Goal: Task Accomplishment & Management: Use online tool/utility

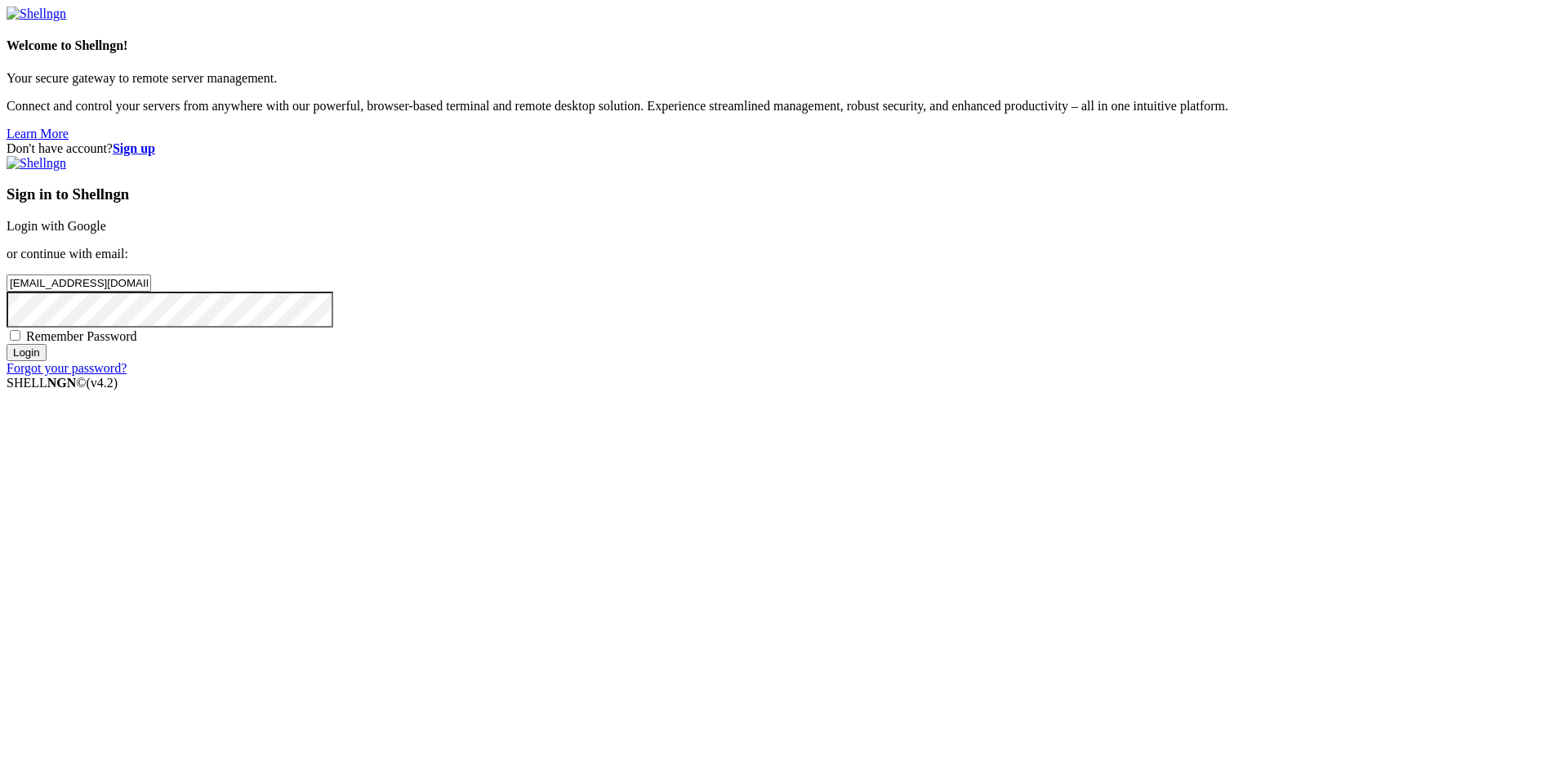
type input "[EMAIL_ADDRESS][DOMAIN_NAME]"
click at [969, 344] on div "Remember Password" at bounding box center [784, 336] width 1554 height 16
click at [137, 343] on span "Remember Password" at bounding box center [82, 336] width 111 height 14
click at [21, 340] on input "Remember Password" at bounding box center [15, 336] width 11 height 11
checkbox input "true"
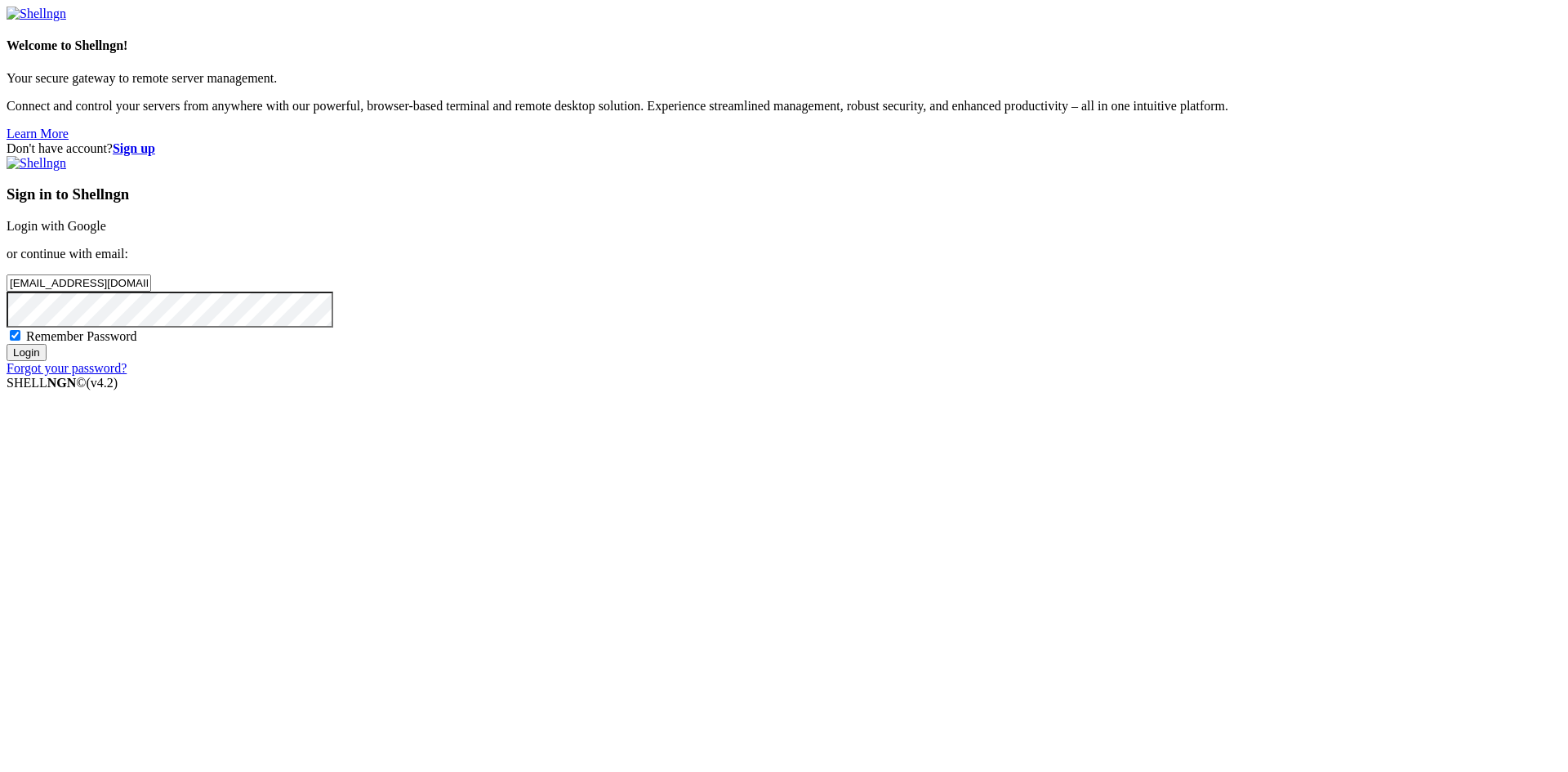
click at [46, 361] on input "Login" at bounding box center [26, 352] width 40 height 17
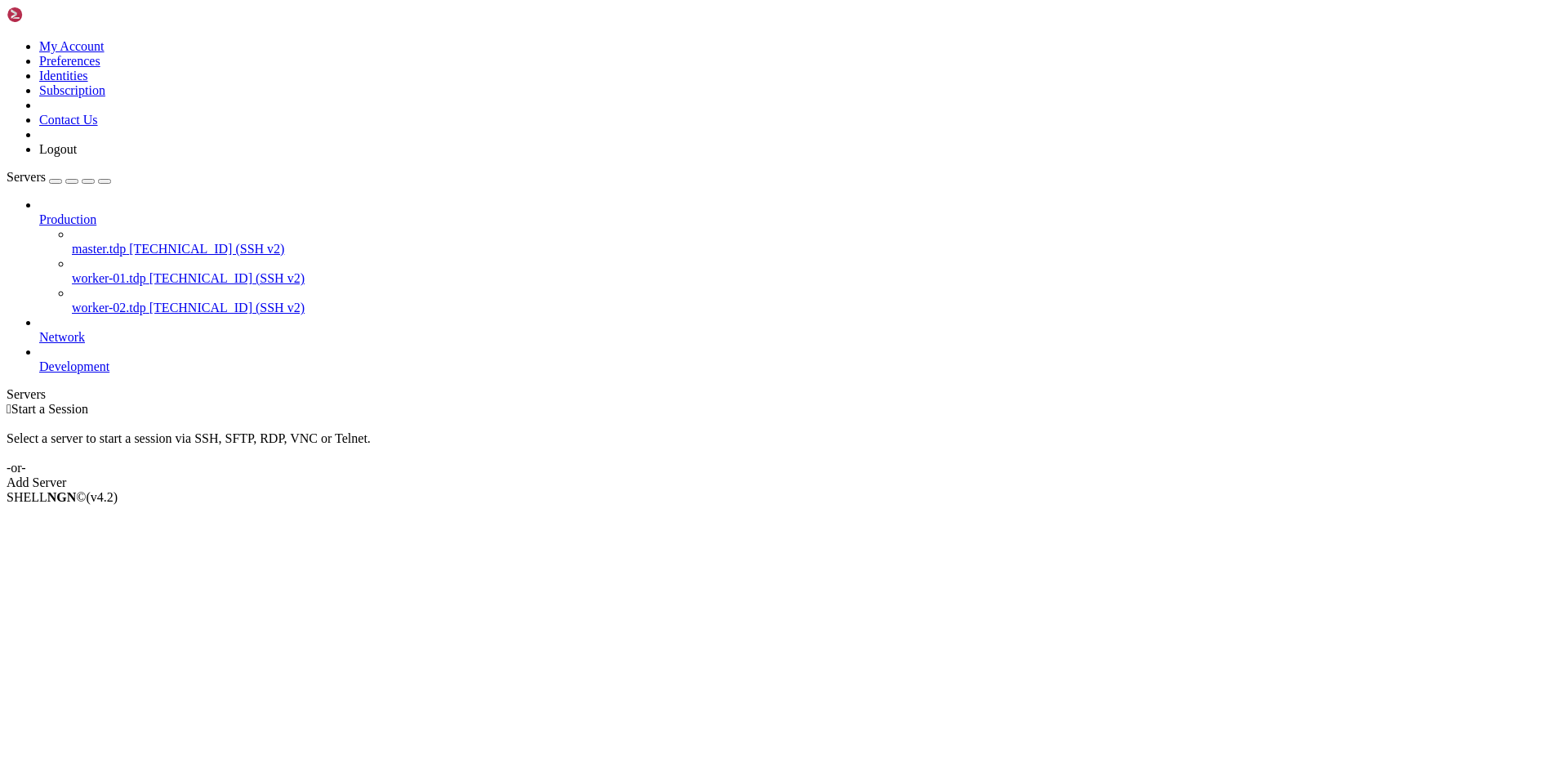
click at [6, 39] on icon at bounding box center [6, 39] width 0 height 0
click at [104, 49] on link "My Account" at bounding box center [72, 45] width 65 height 14
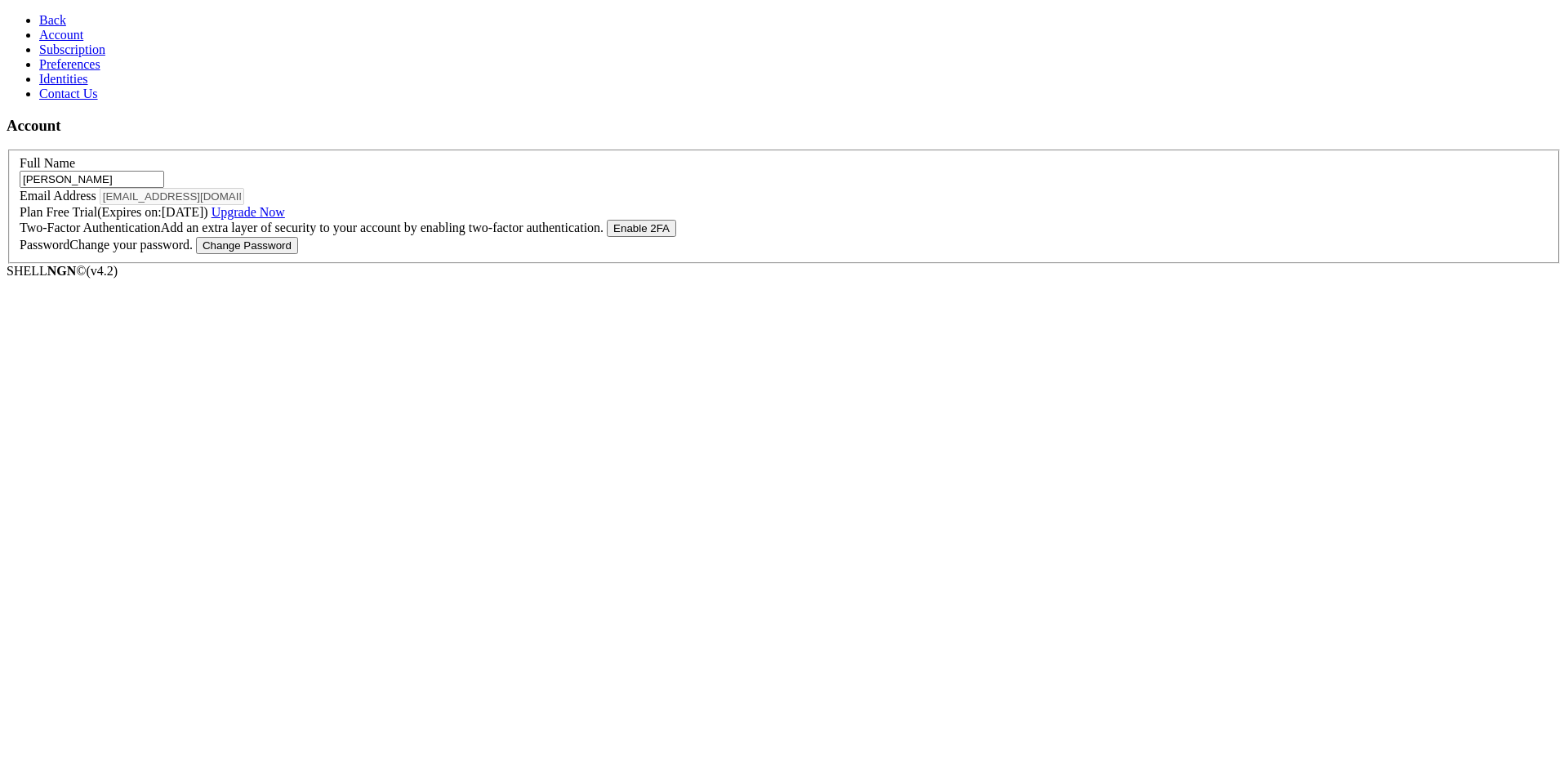
click at [73, 42] on span "Account" at bounding box center [61, 34] width 44 height 14
click at [44, 13] on span "Back" at bounding box center [53, 19] width 27 height 14
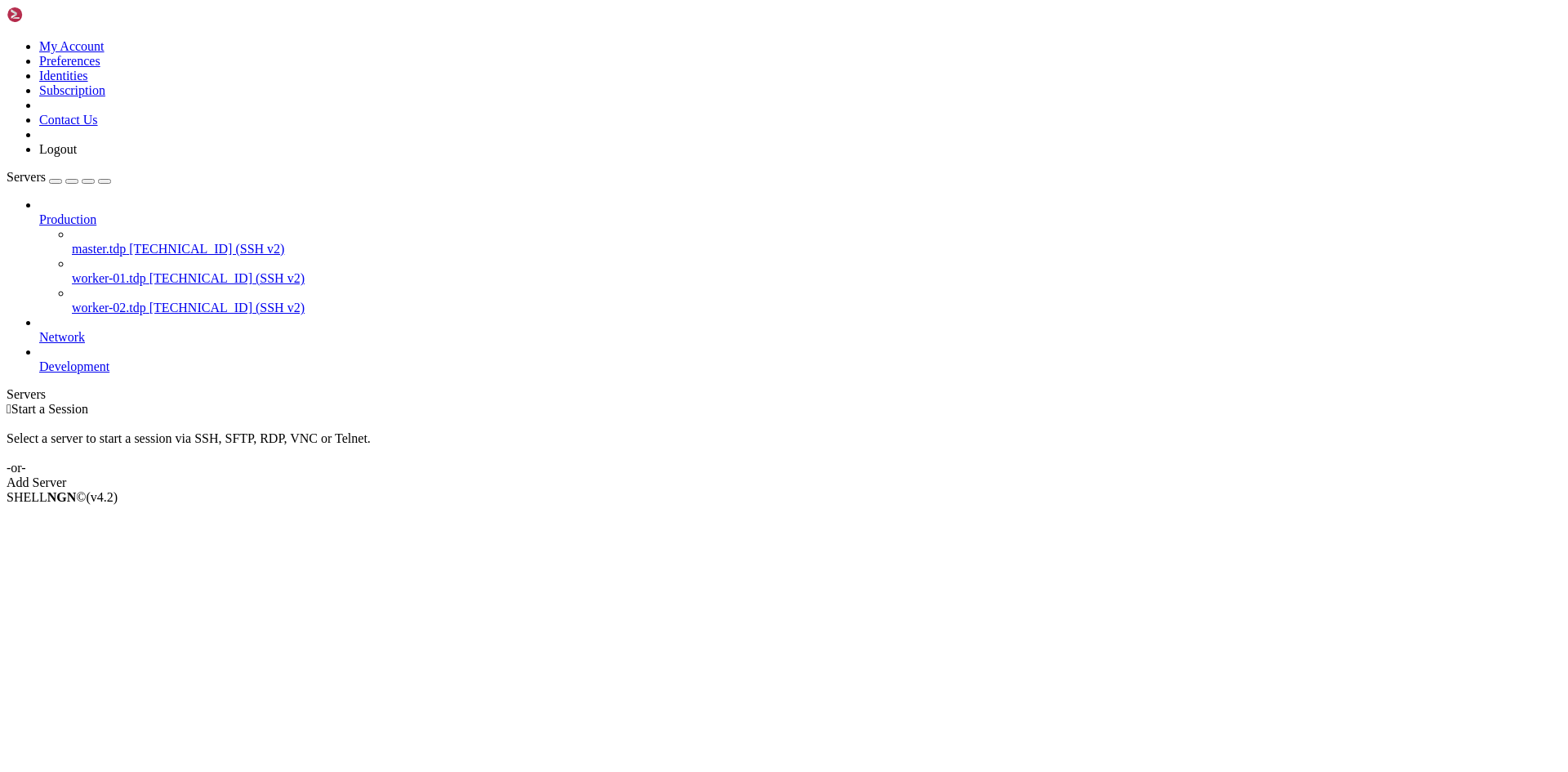
click at [70, 212] on link "Production" at bounding box center [800, 220] width 1522 height 15
click at [72, 242] on span "master.tdp" at bounding box center [98, 249] width 54 height 14
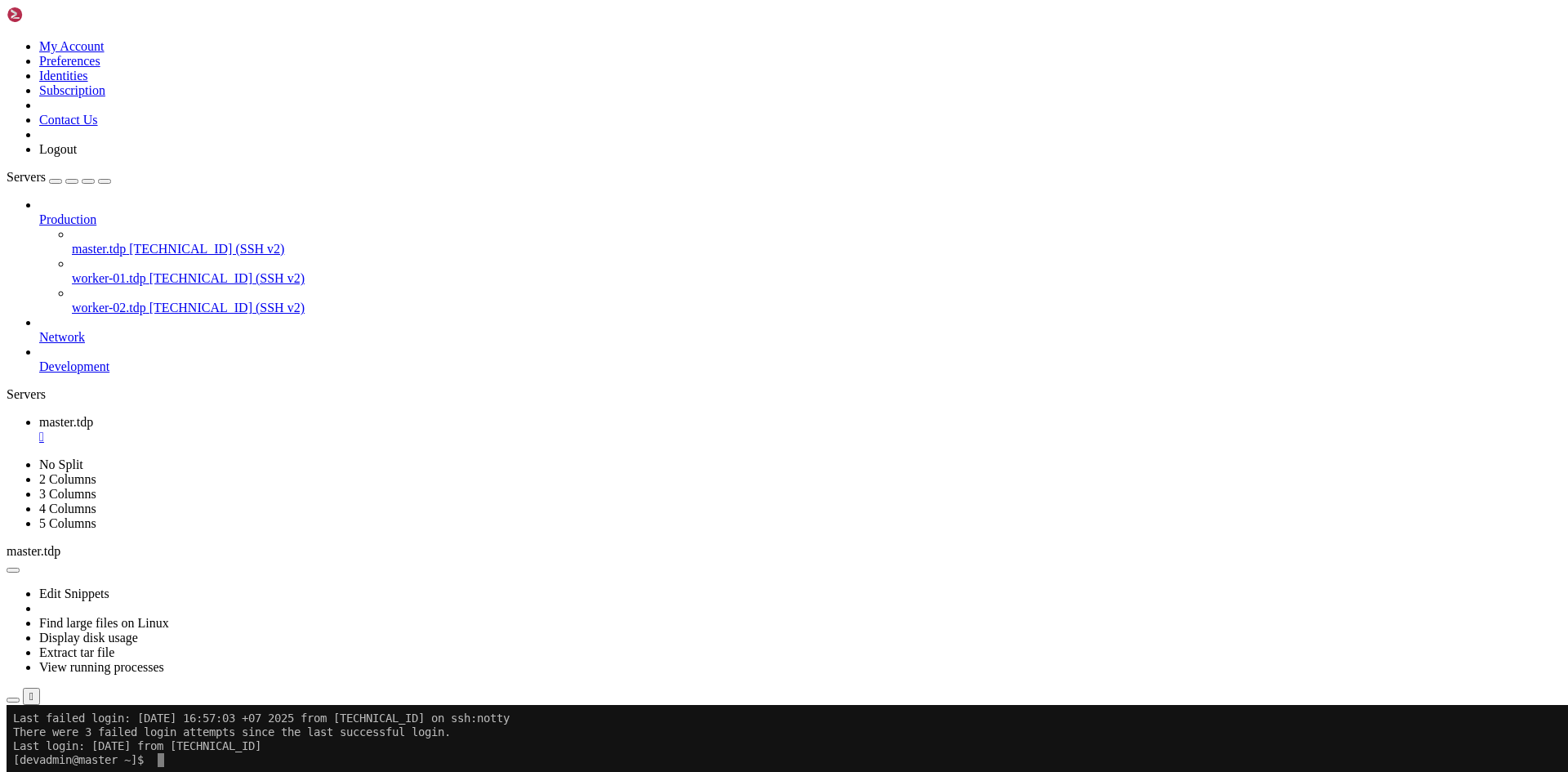
click at [6, 39] on icon at bounding box center [6, 39] width 0 height 0
click at [105, 97] on link "Subscription" at bounding box center [72, 90] width 66 height 14
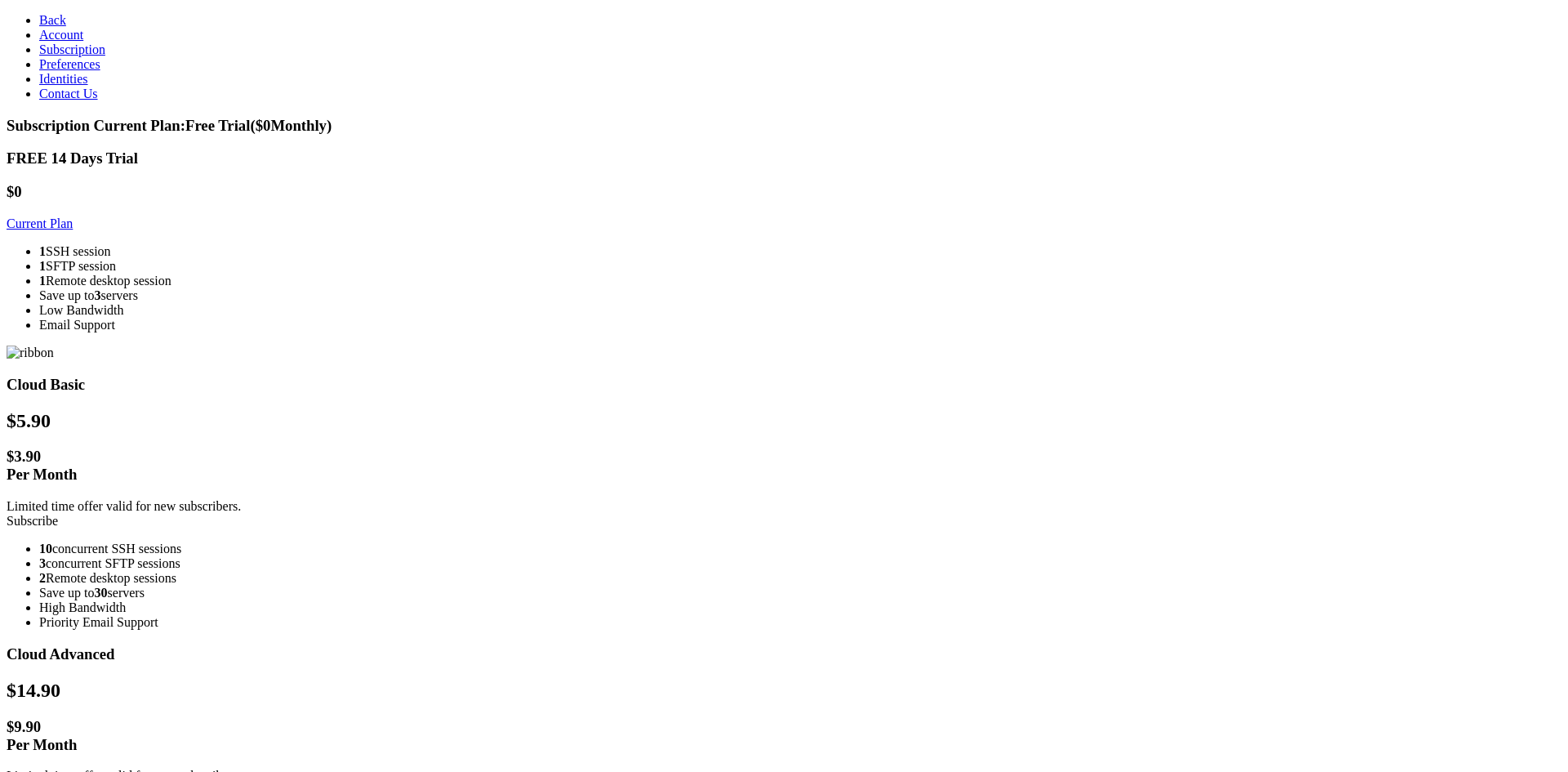
click at [435, 183] on h1 "$0" at bounding box center [784, 192] width 1554 height 18
click at [42, 19] on span "Back" at bounding box center [53, 19] width 27 height 14
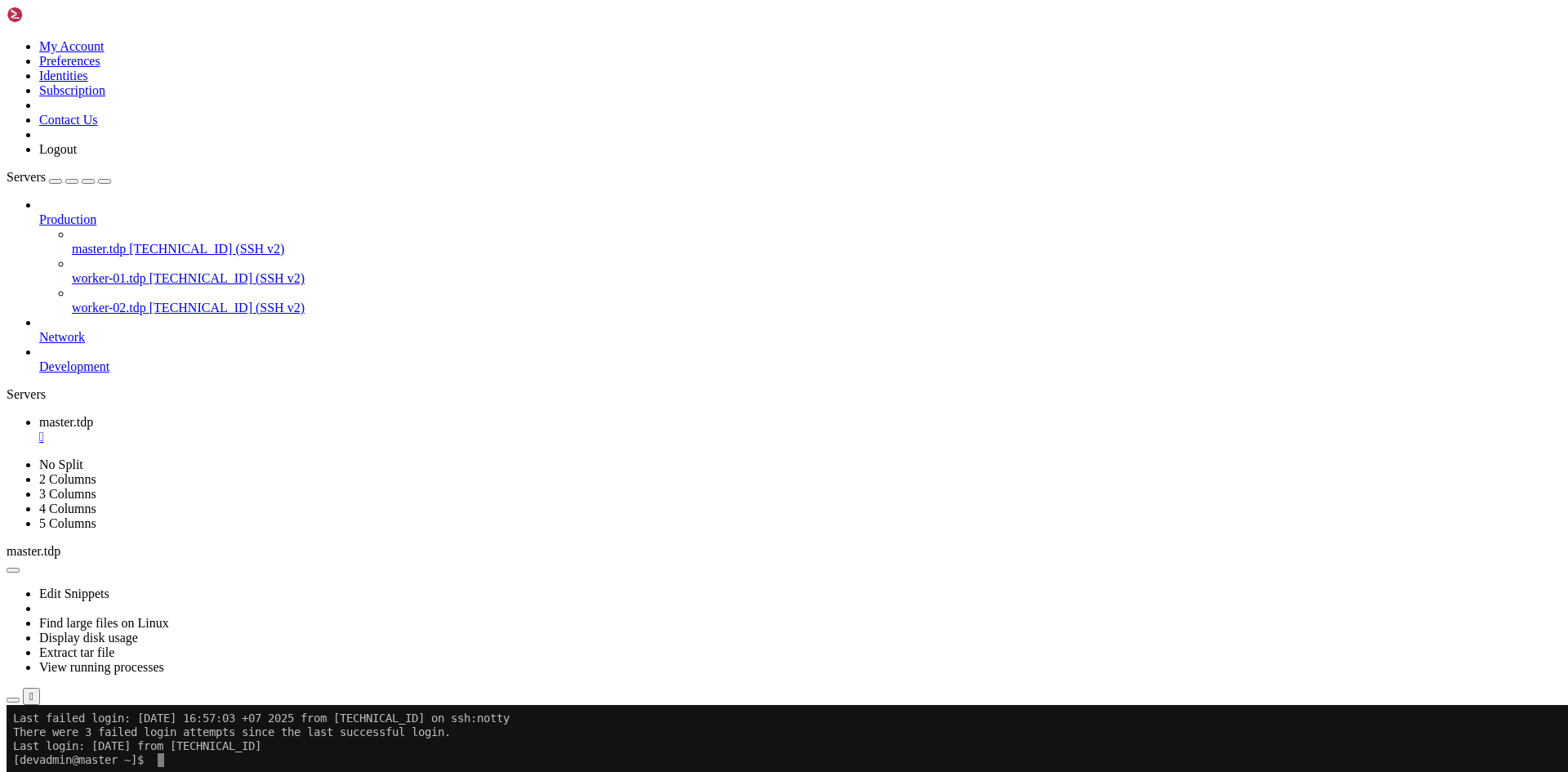
click at [268, 771] on x-row at bounding box center [687, 787] width 1349 height 14
click at [296, 430] on div "" at bounding box center [800, 437] width 1522 height 15
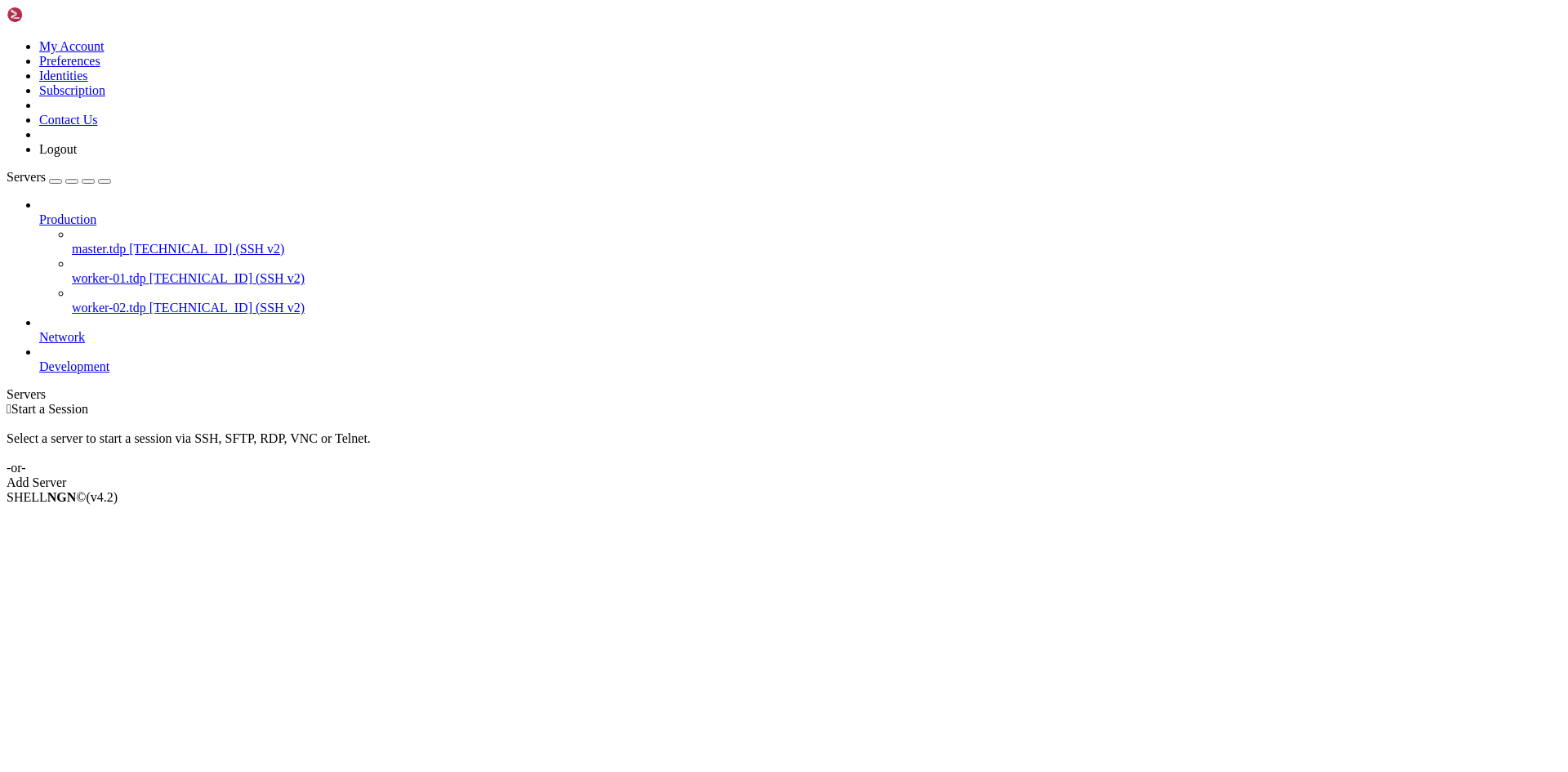
click at [89, 300] on span "worker-02.tdp" at bounding box center [109, 307] width 74 height 14
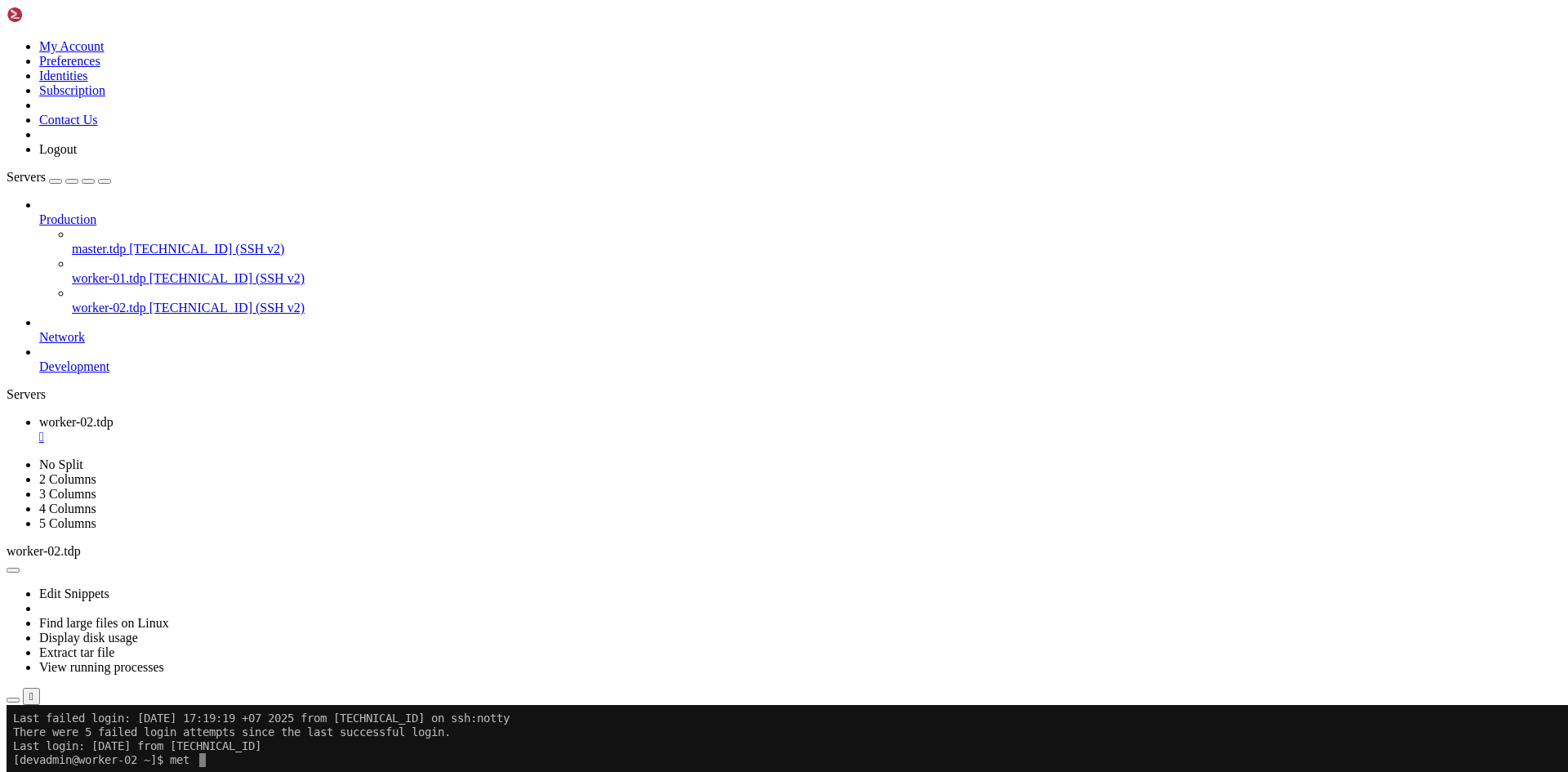
click at [438, 771] on x-row "[devadmin@worker-02 ~]$ sudo netstat -tulnp | grep 3000" at bounding box center [687, 773] width 1349 height 14
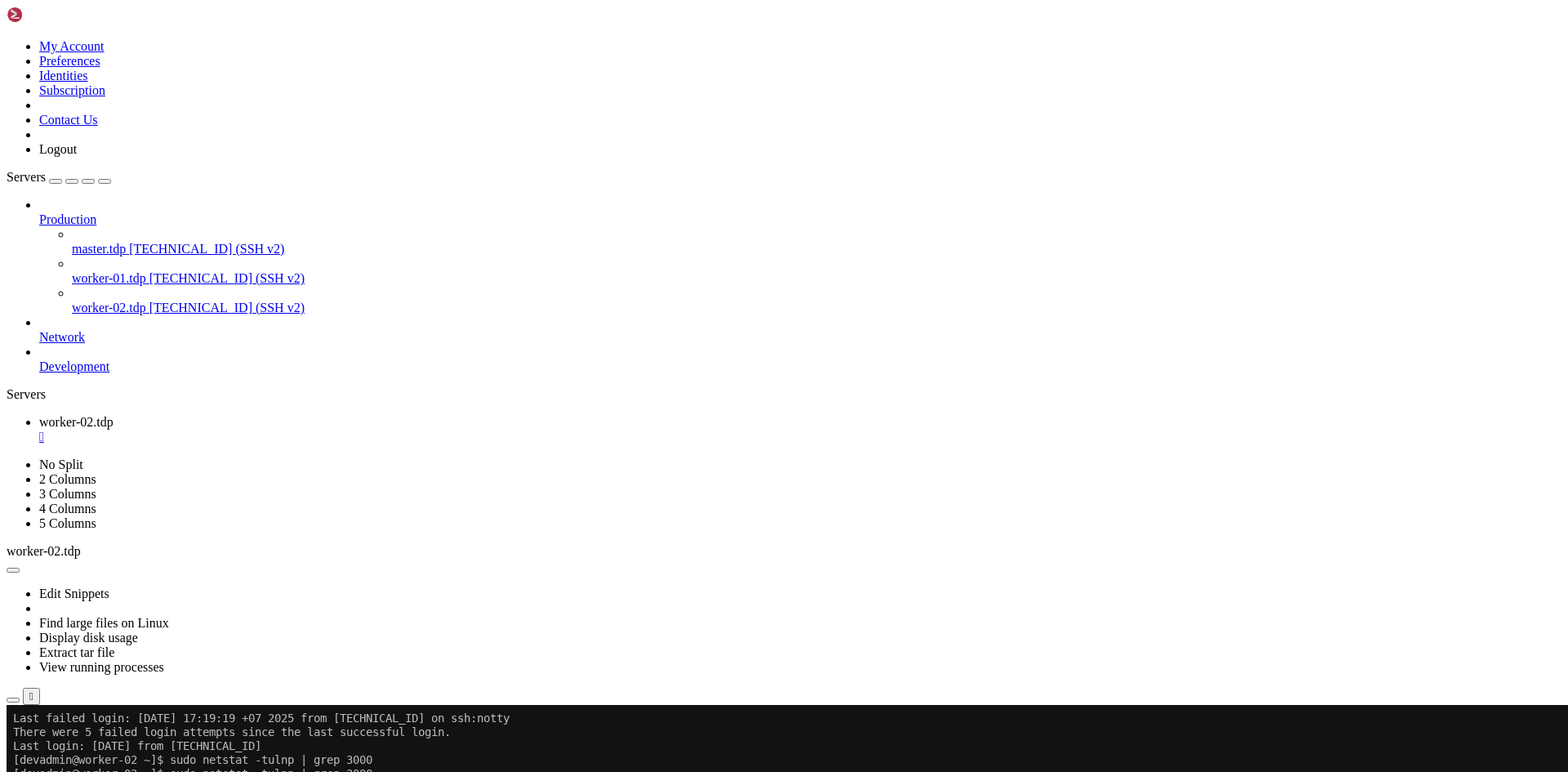
click at [320, 430] on div "" at bounding box center [800, 437] width 1522 height 15
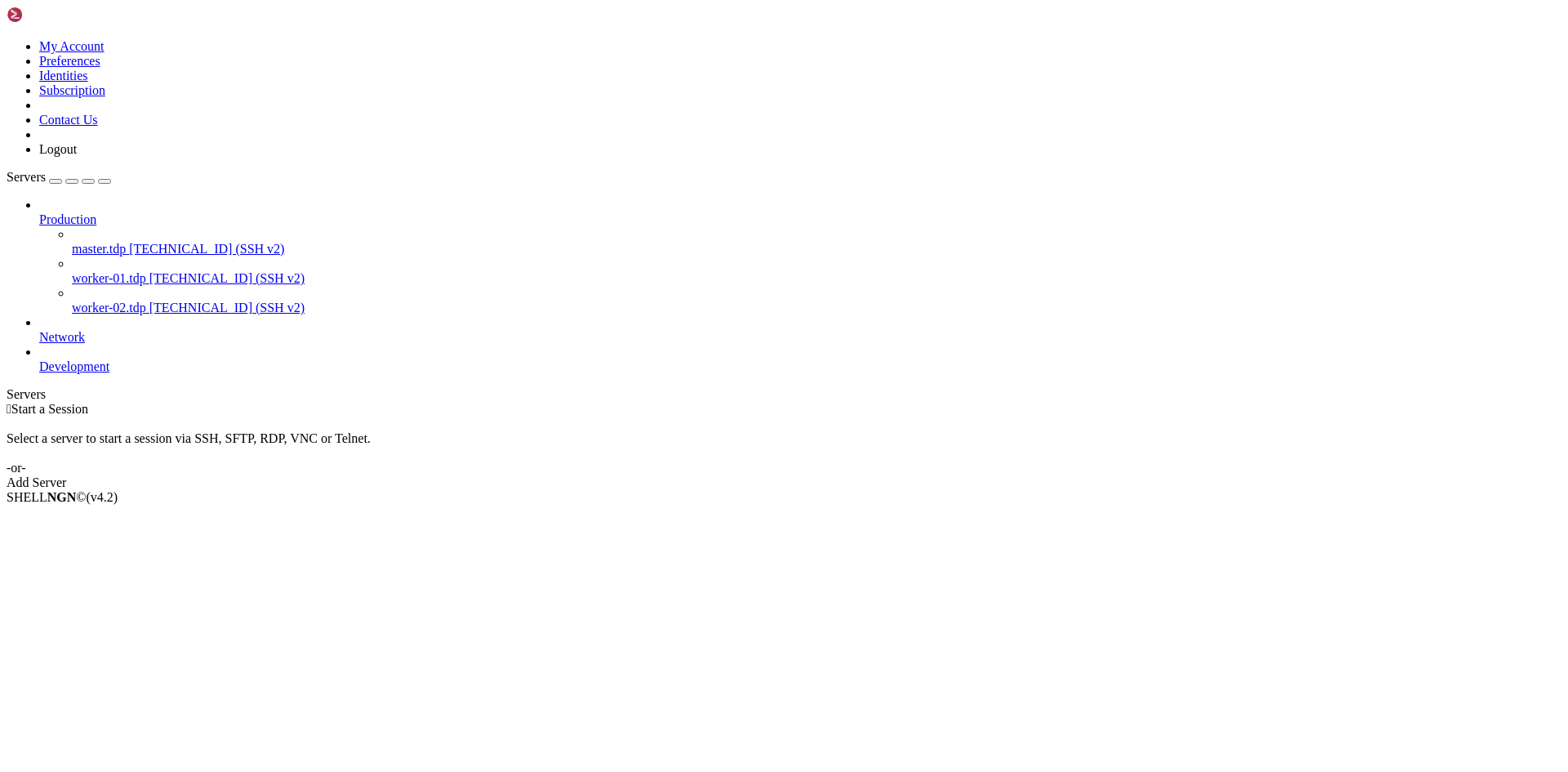
click at [93, 300] on span "worker-02.tdp" at bounding box center [109, 307] width 74 height 14
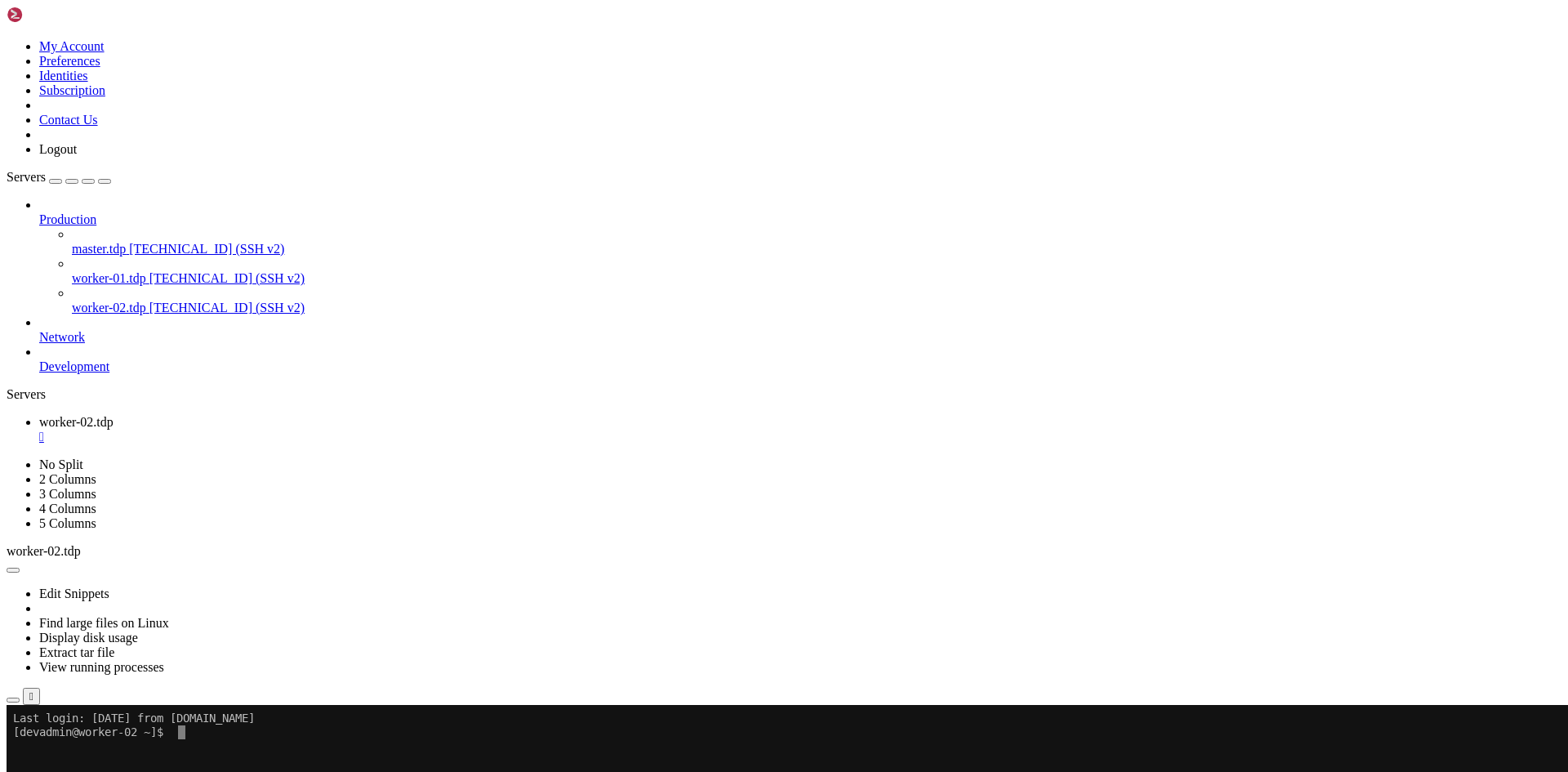
click at [351, 748] on x-row at bounding box center [687, 746] width 1349 height 14
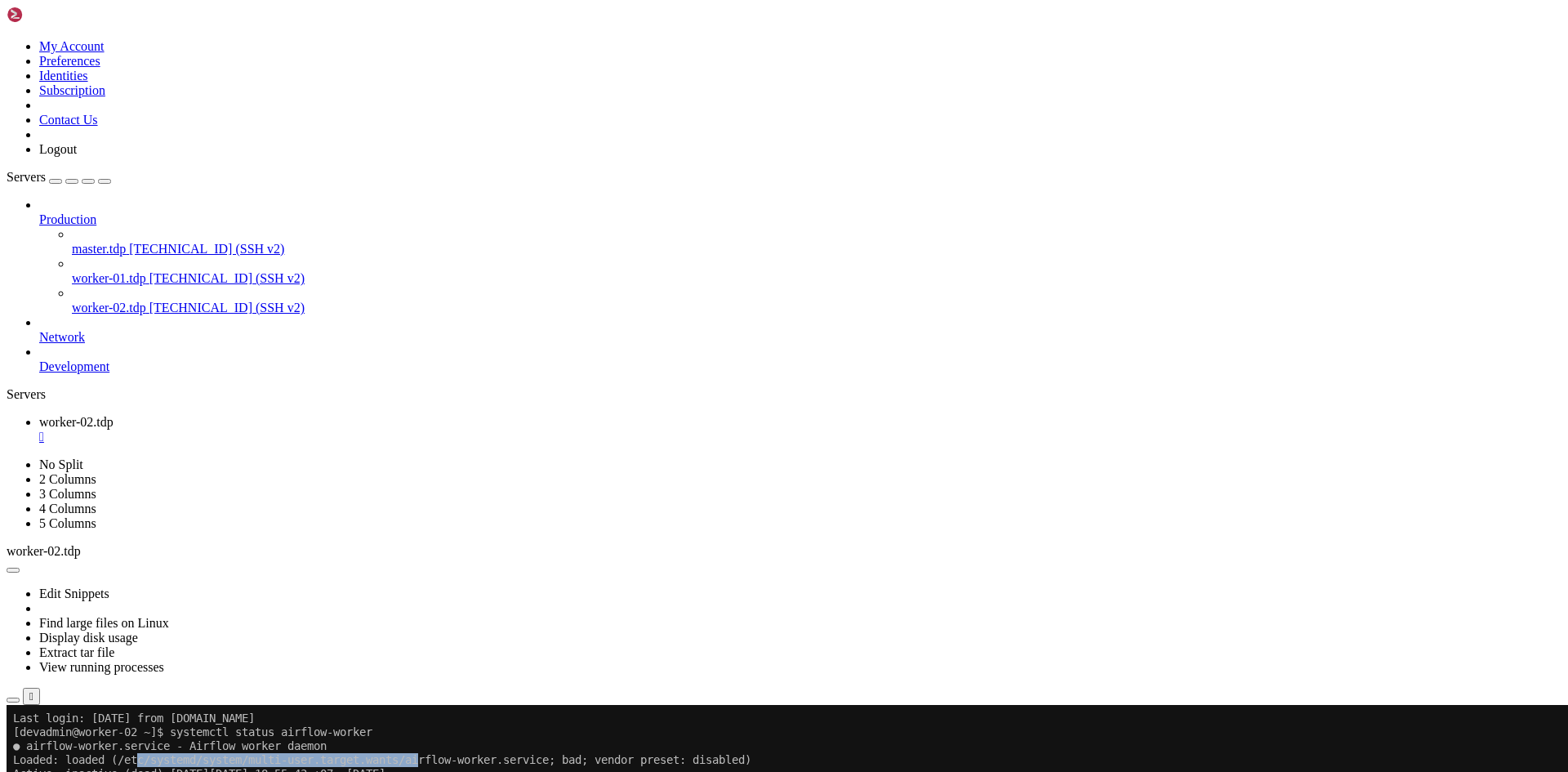
drag, startPoint x: 143, startPoint y: 755, endPoint x: 439, endPoint y: 756, distance: 296.0
click at [439, 756] on x-row "Loaded: loaded (/etc/systemd/system/multi-user.target.wants/airflow-worker.serv…" at bounding box center [687, 759] width 1349 height 14
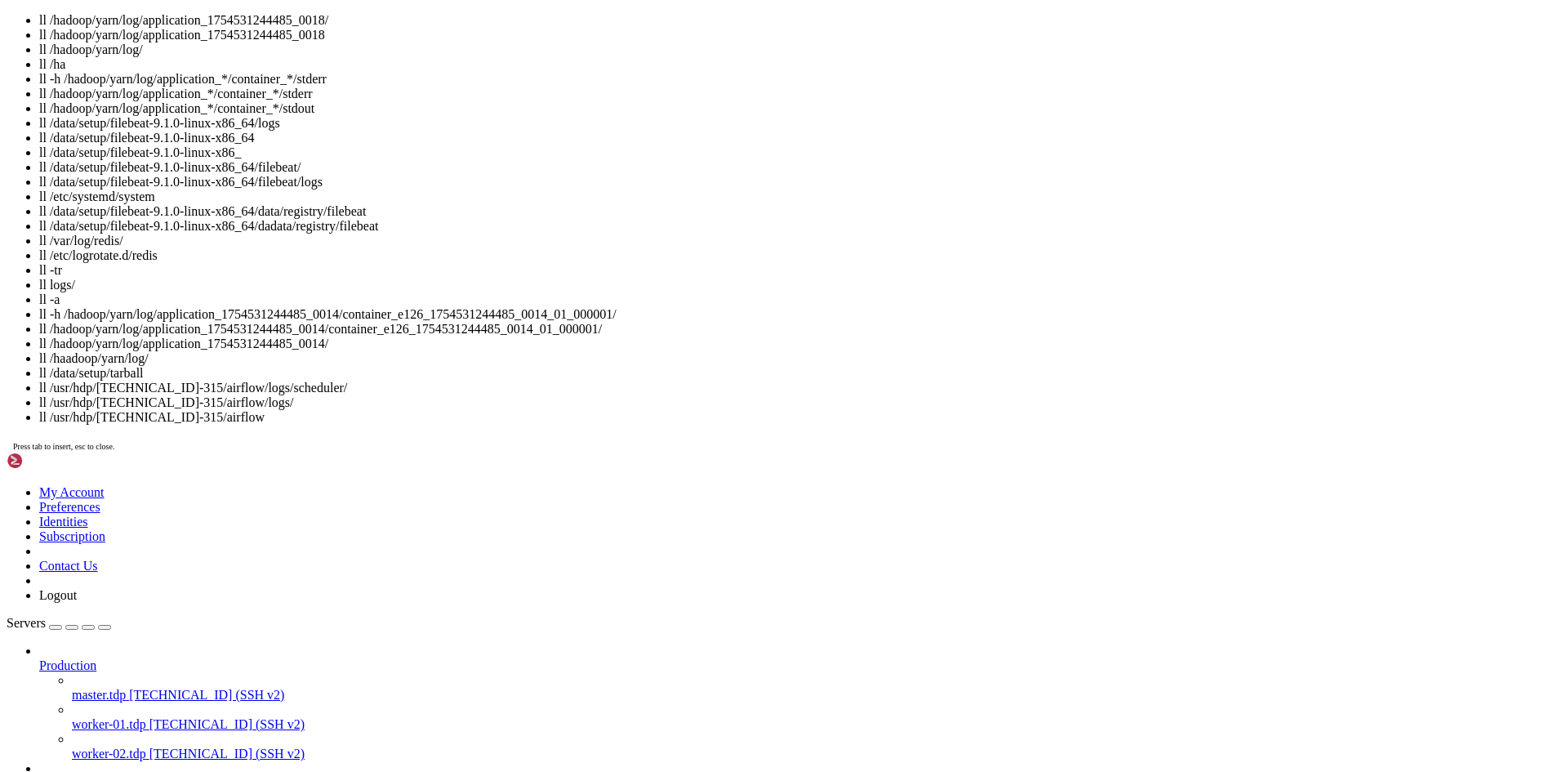
scroll to position [15, 4]
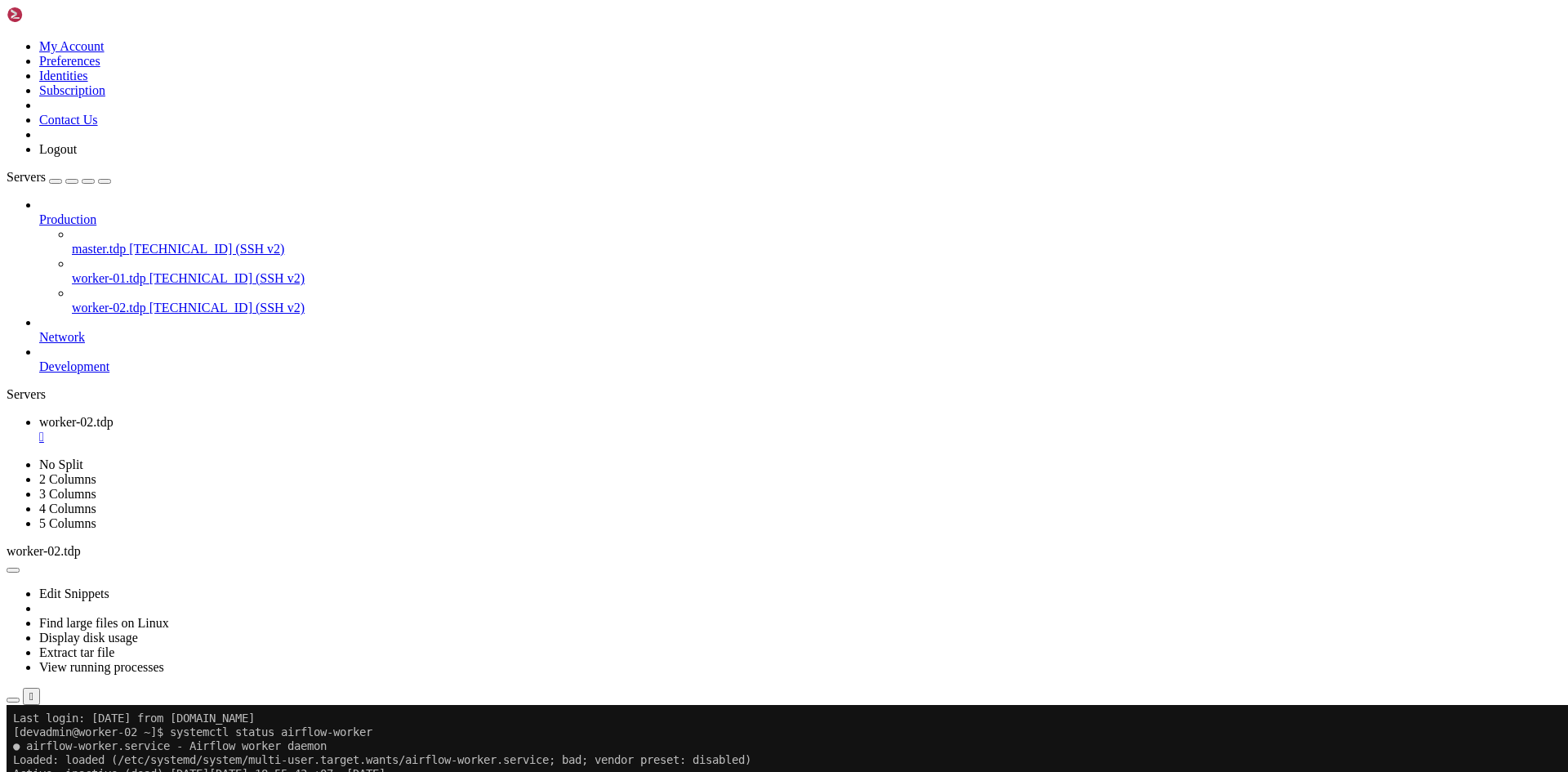
click at [317, 430] on div "" at bounding box center [800, 437] width 1522 height 15
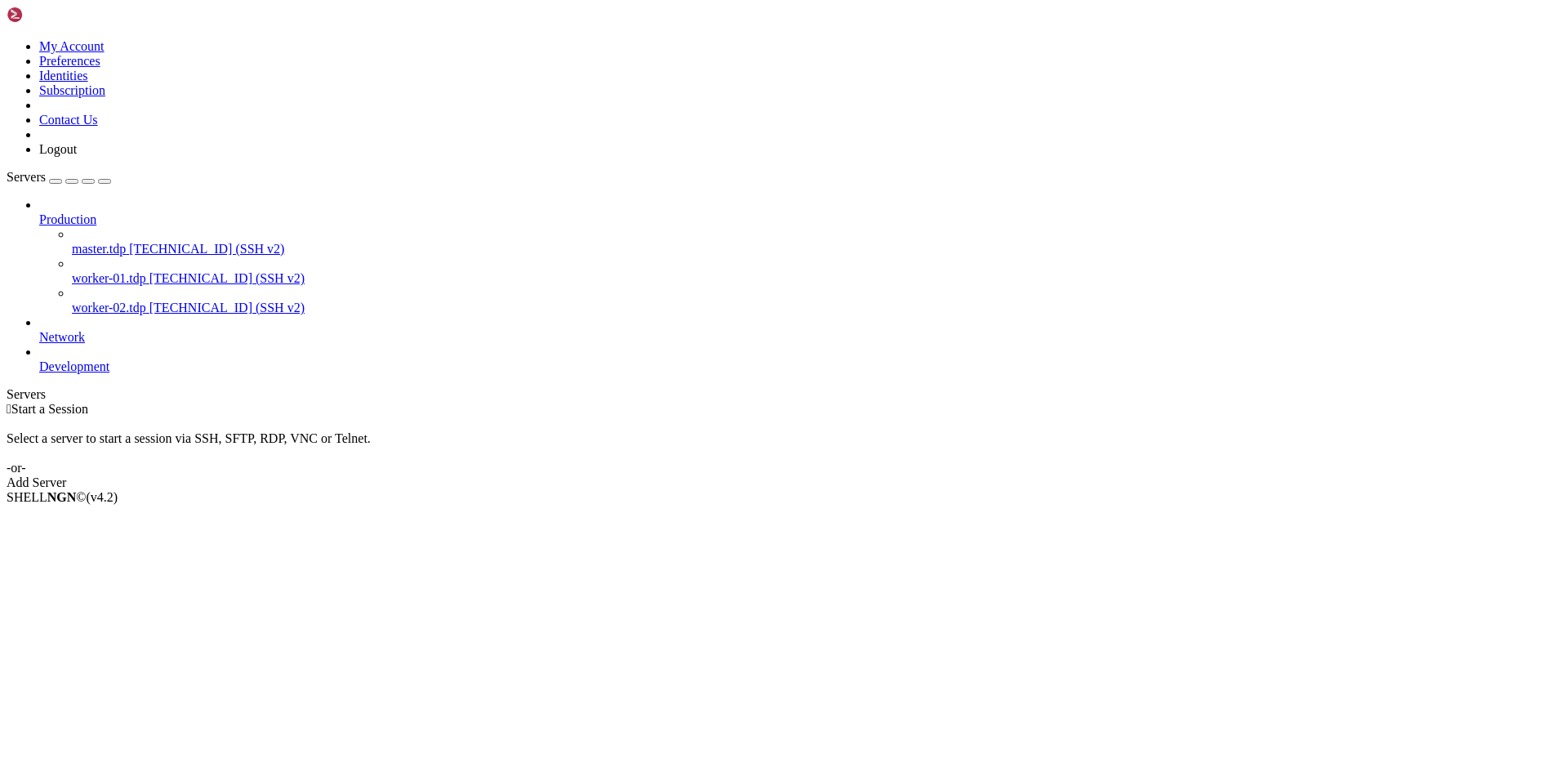
click at [150, 300] on span "[TECHNICAL_ID] (SSH v2)" at bounding box center [227, 307] width 155 height 14
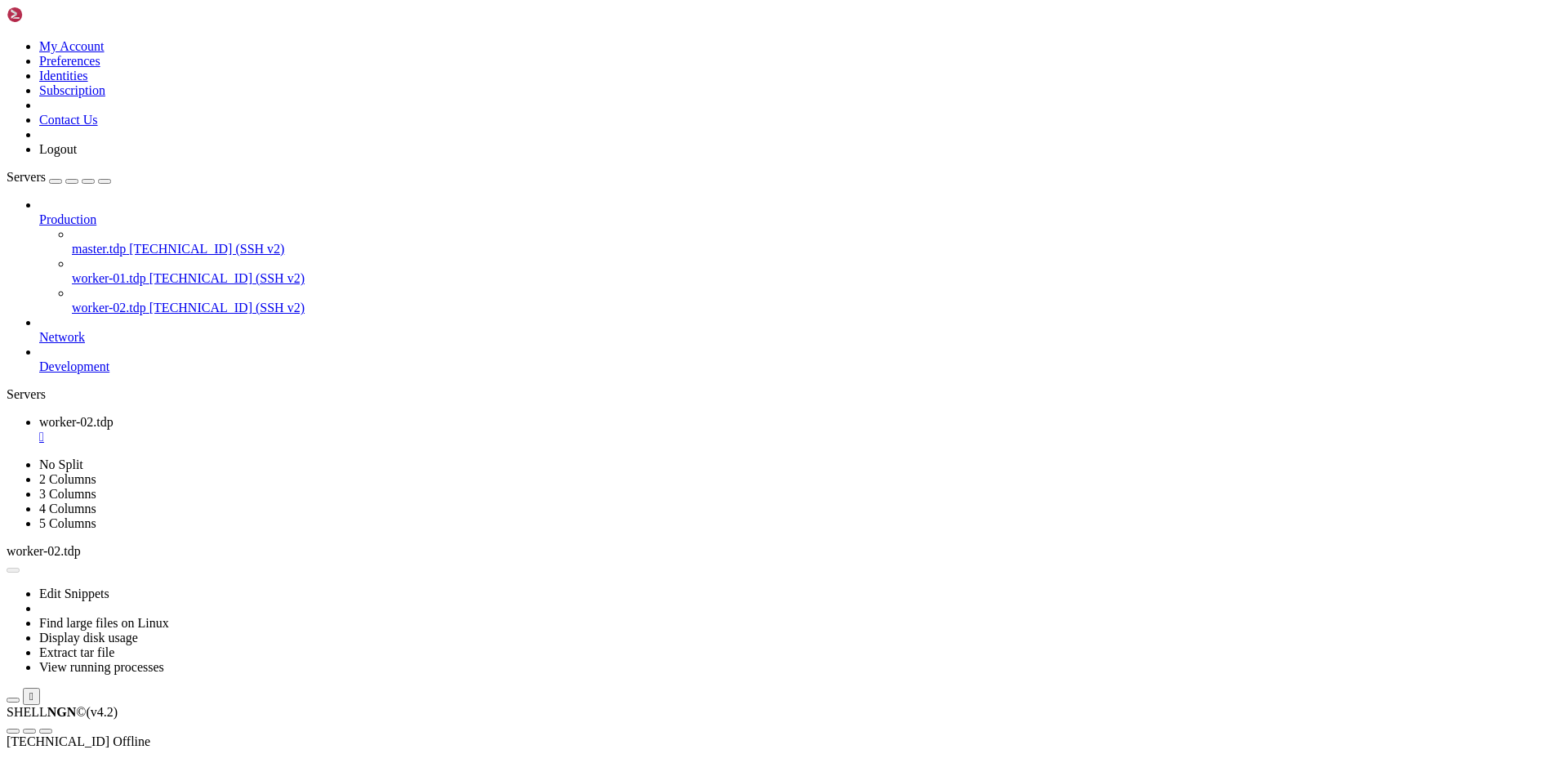
scroll to position [0, 0]
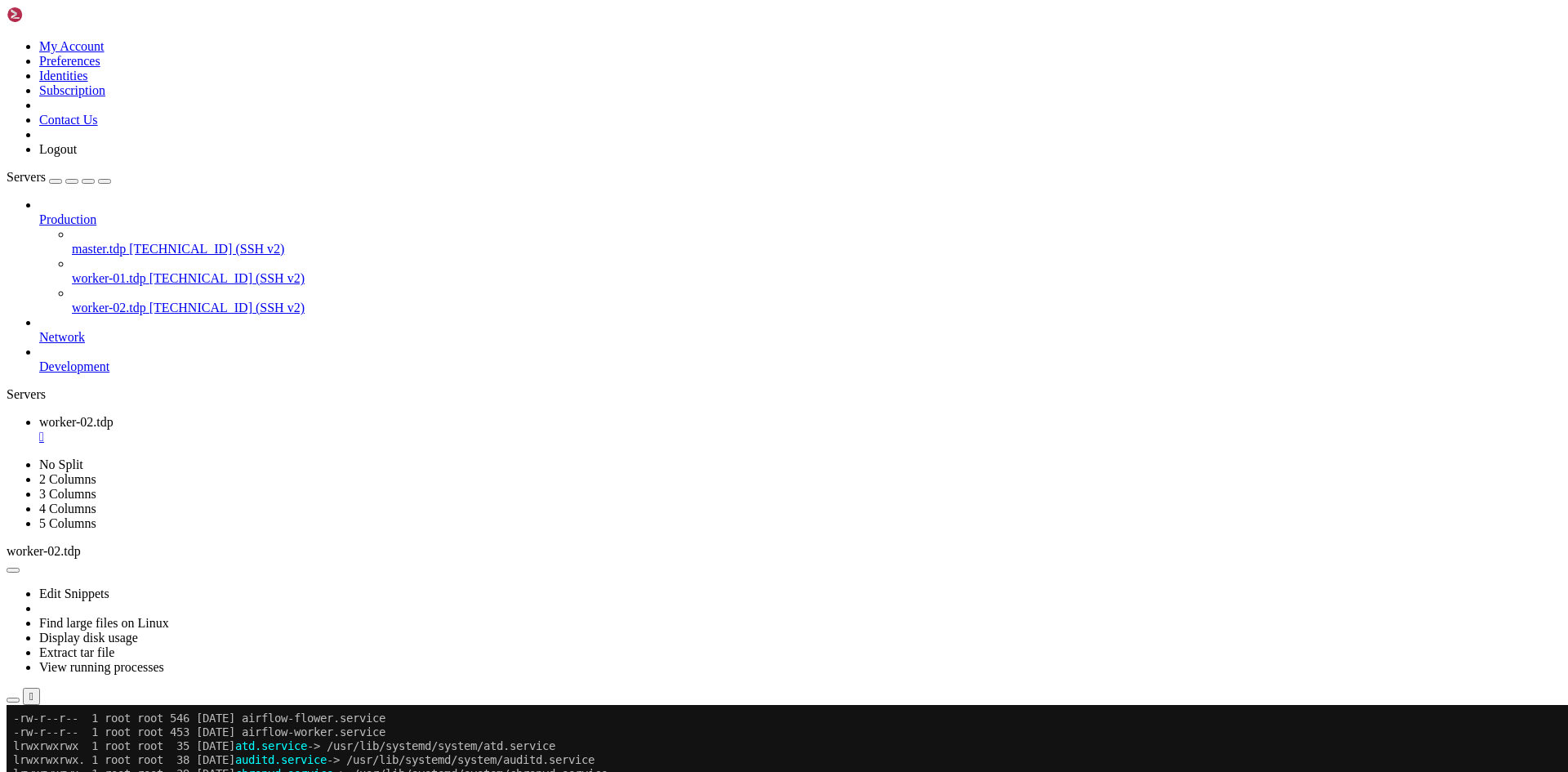
scroll to position [0, 0]
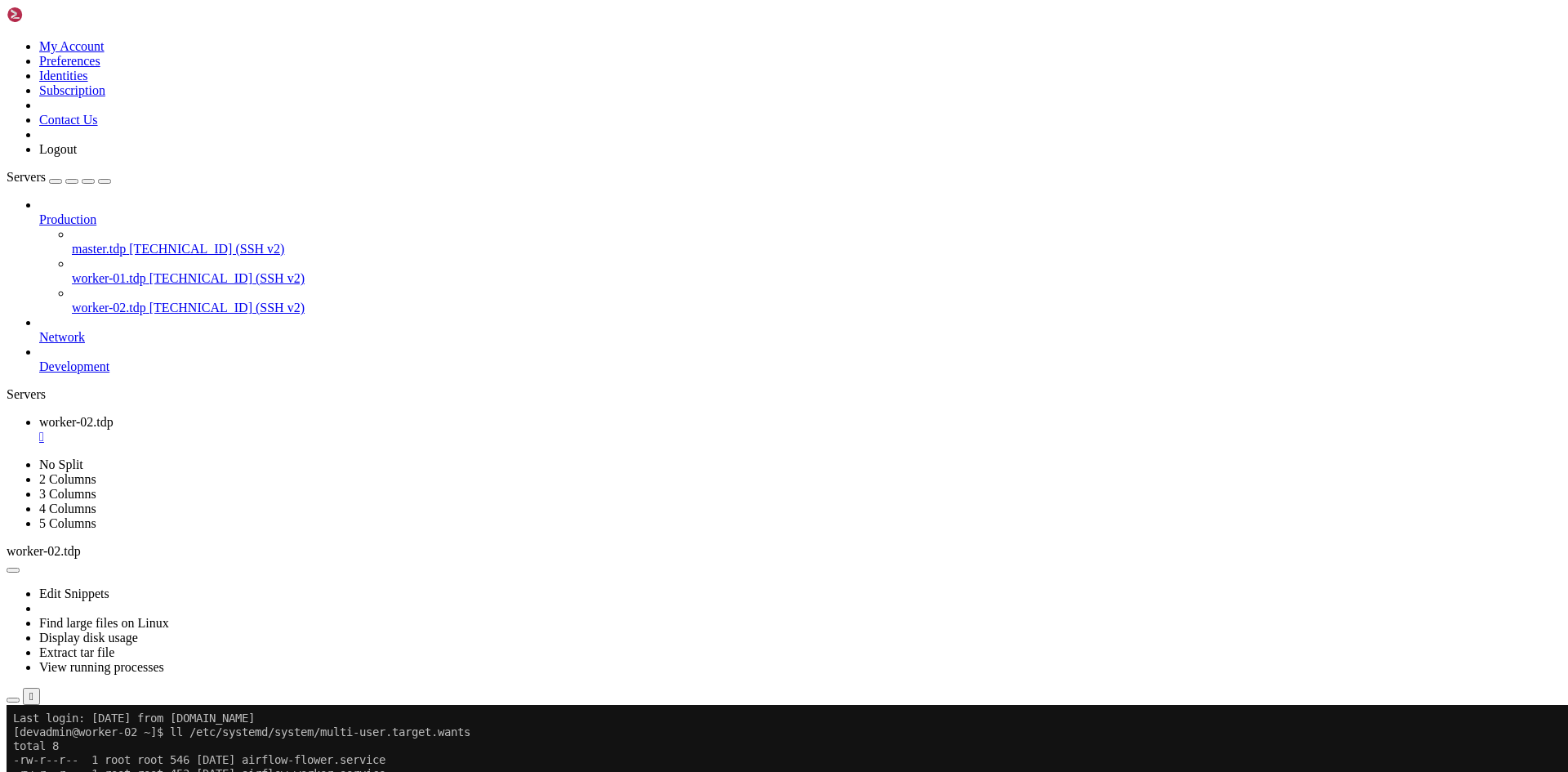
scroll to position [0, 0]
drag, startPoint x: 199, startPoint y: 734, endPoint x: 493, endPoint y: 737, distance: 294.0
click at [493, 737] on x-row "[devadmin@worker-02 ~]$ ll /etc/systemd/system/multi-user.target.wants" at bounding box center [687, 732] width 1349 height 14
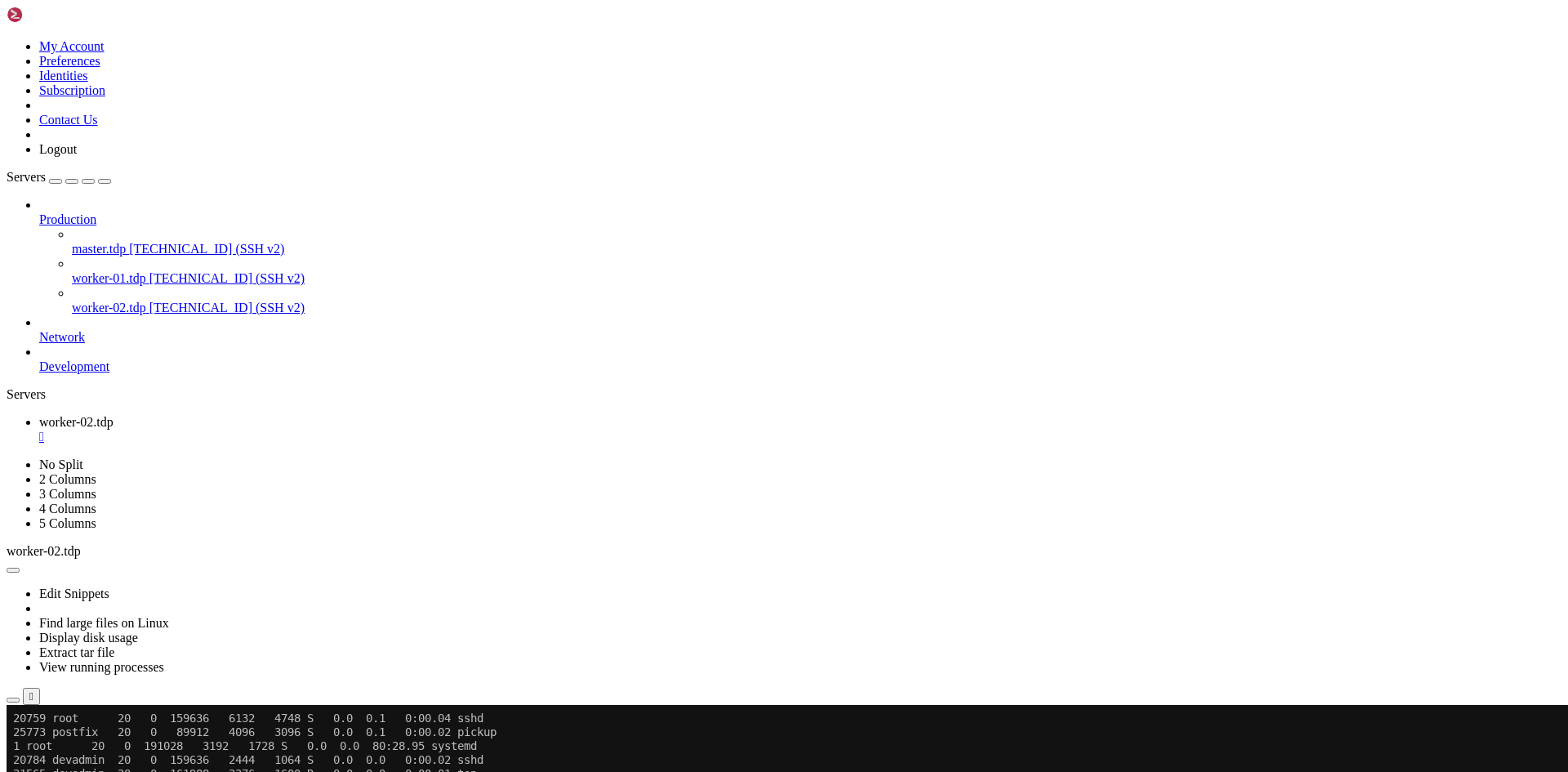
scroll to position [875, 0]
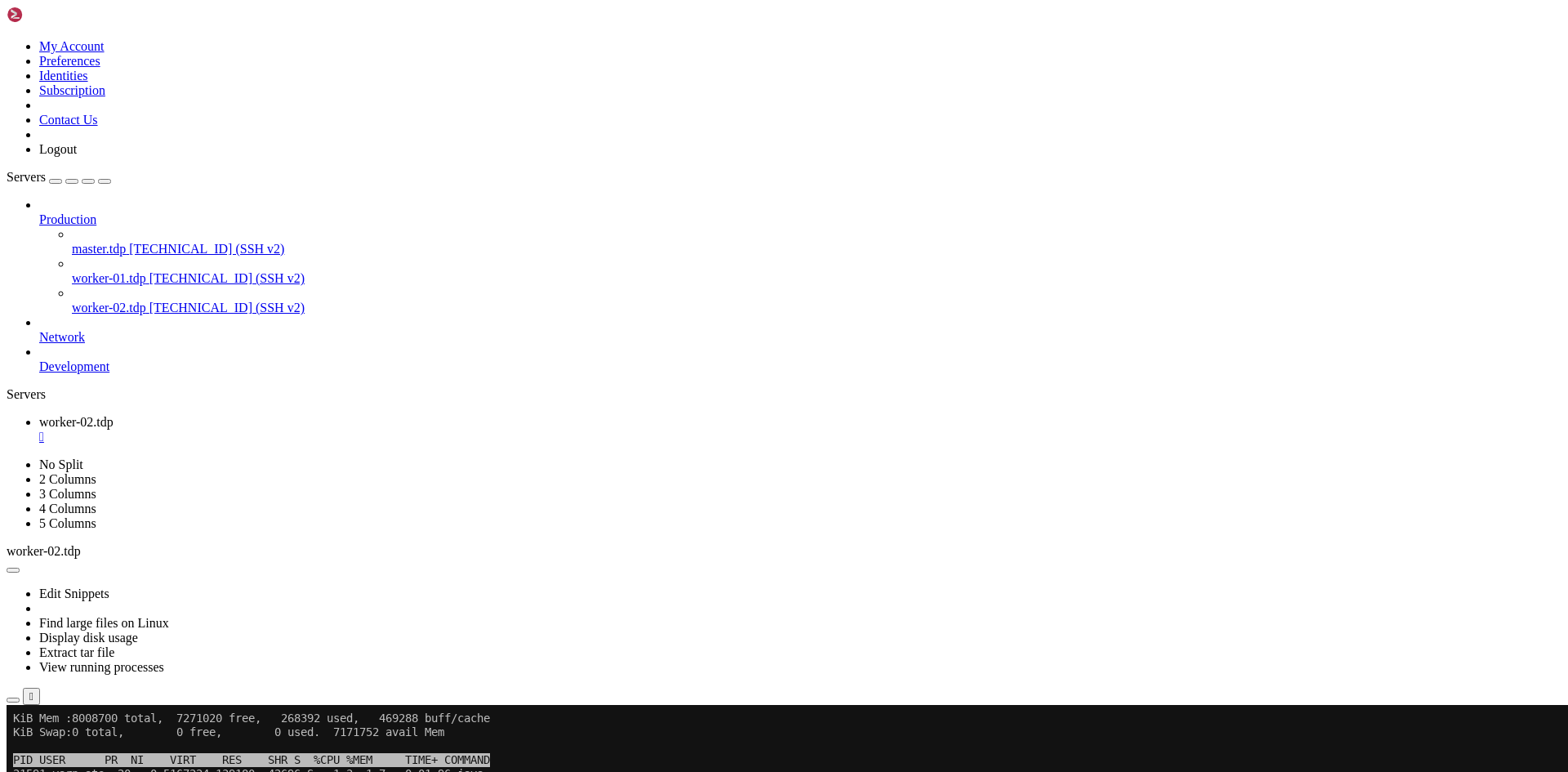
scroll to position [916, 0]
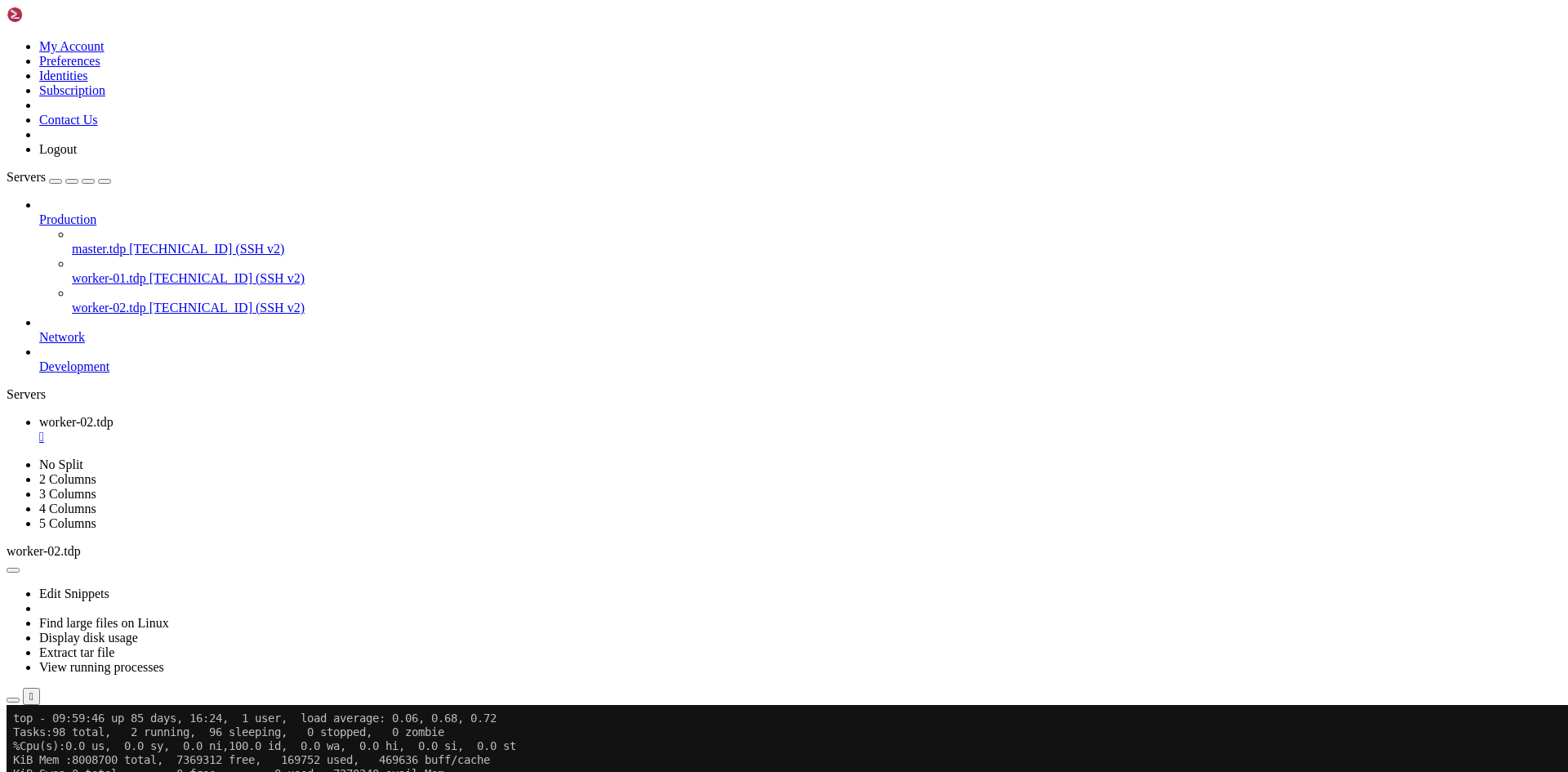
click at [319, 430] on div "" at bounding box center [800, 437] width 1522 height 15
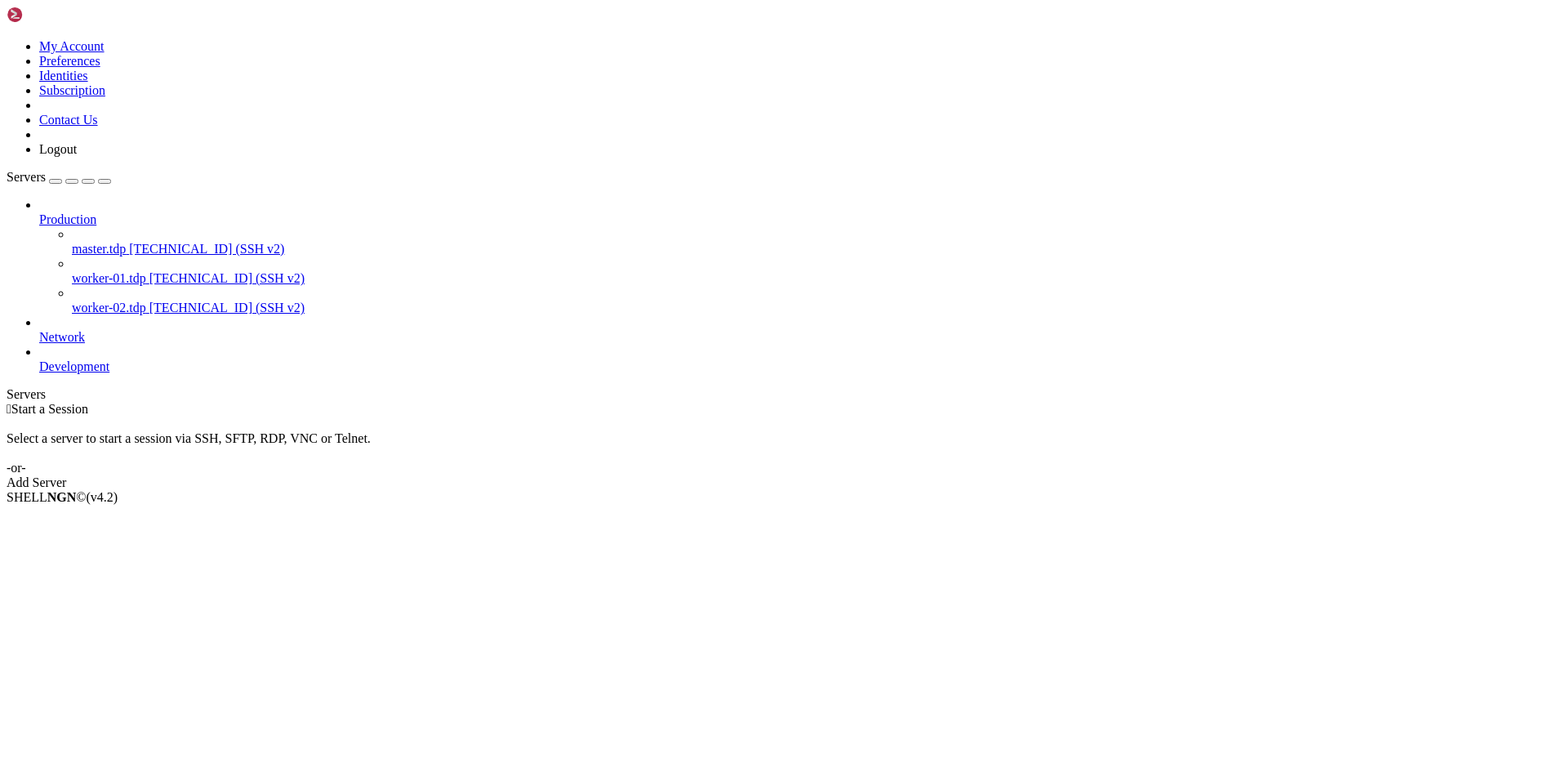
click at [94, 300] on span "worker-02.tdp" at bounding box center [109, 307] width 74 height 14
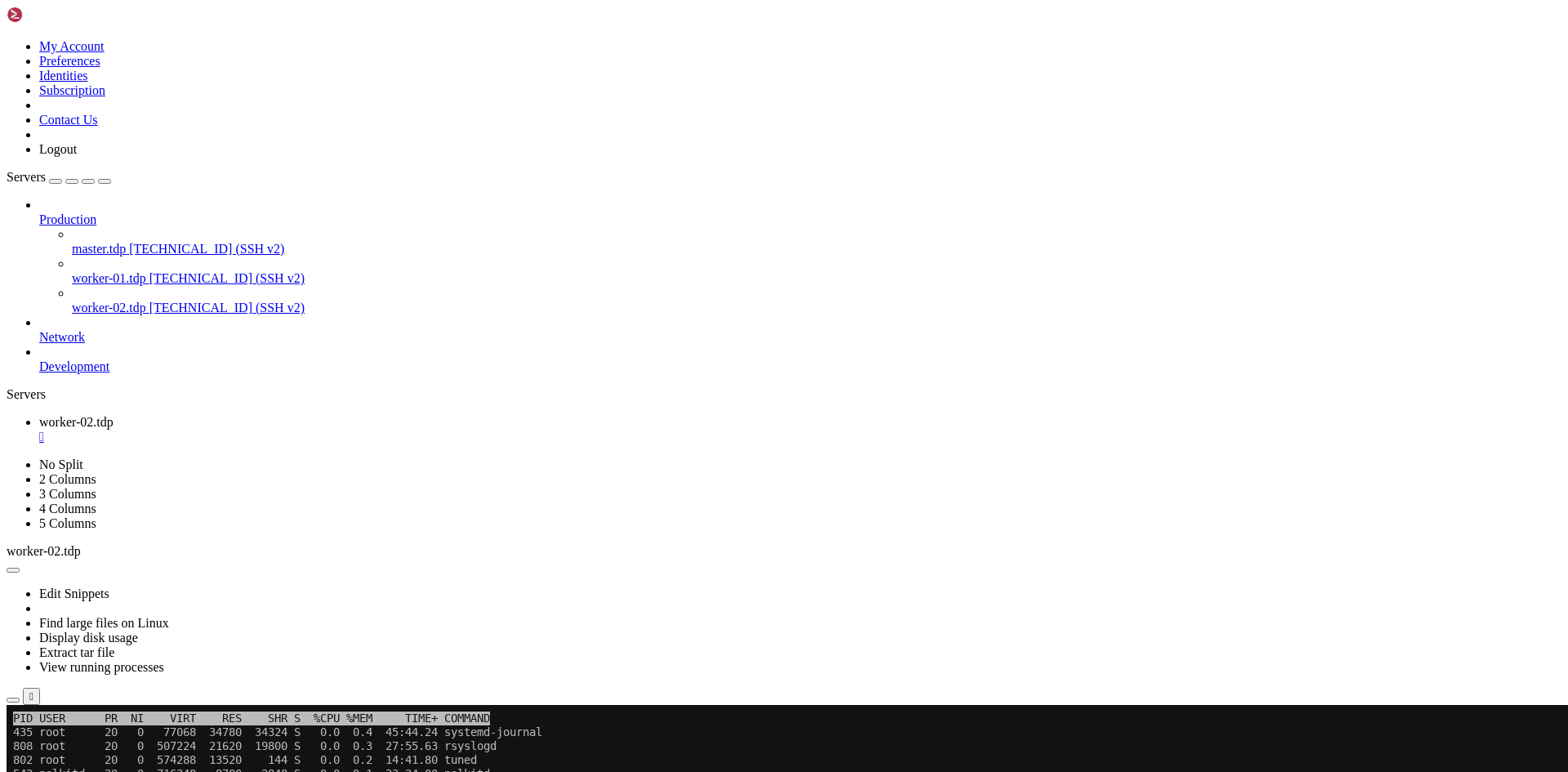
scroll to position [97, 0]
click at [320, 430] on div "" at bounding box center [800, 437] width 1522 height 15
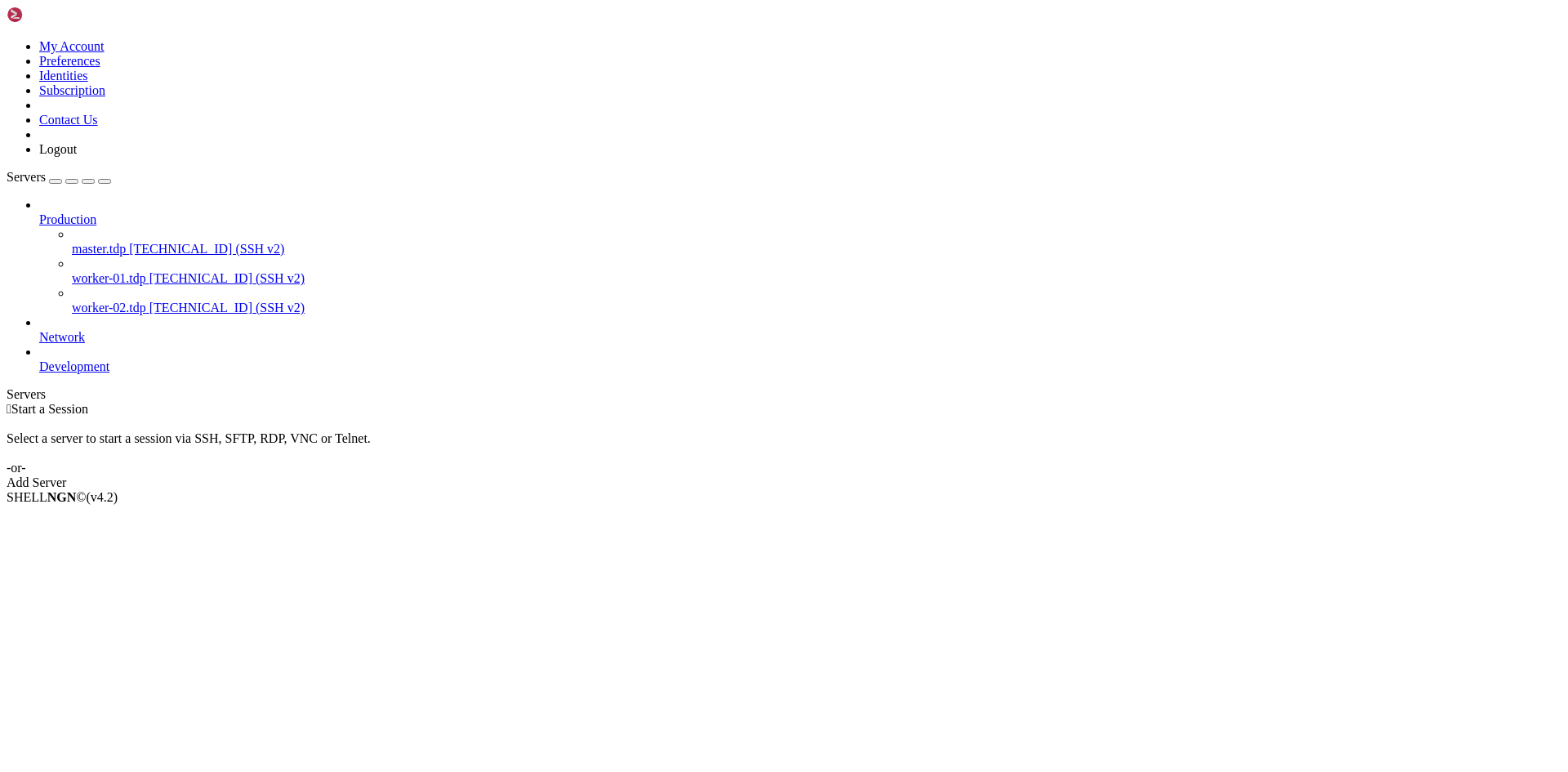
click at [122, 271] on span "worker-01.tdp" at bounding box center [109, 278] width 74 height 14
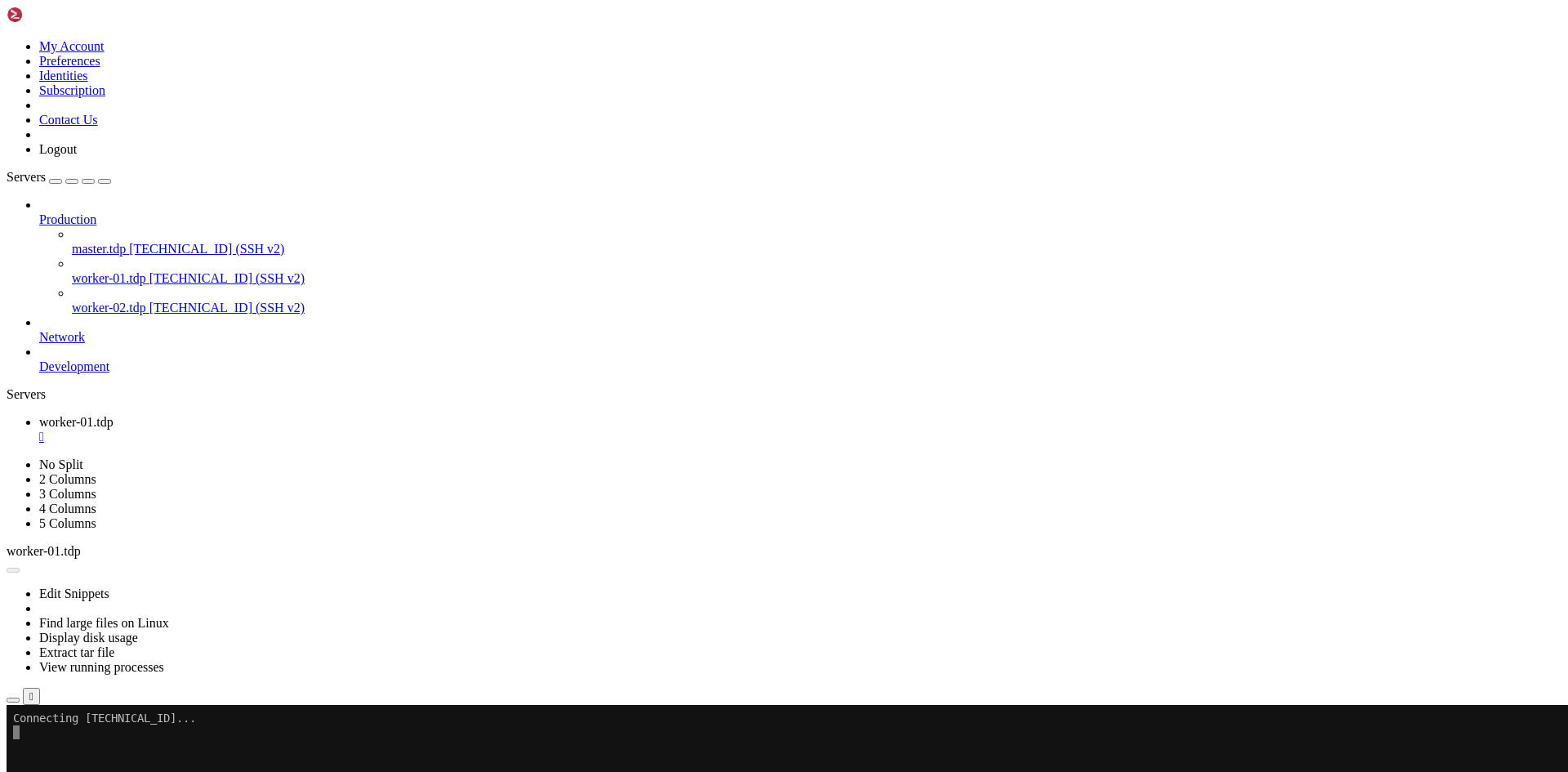
scroll to position [0, 0]
click at [72, 271] on icon at bounding box center [72, 271] width 0 height 0
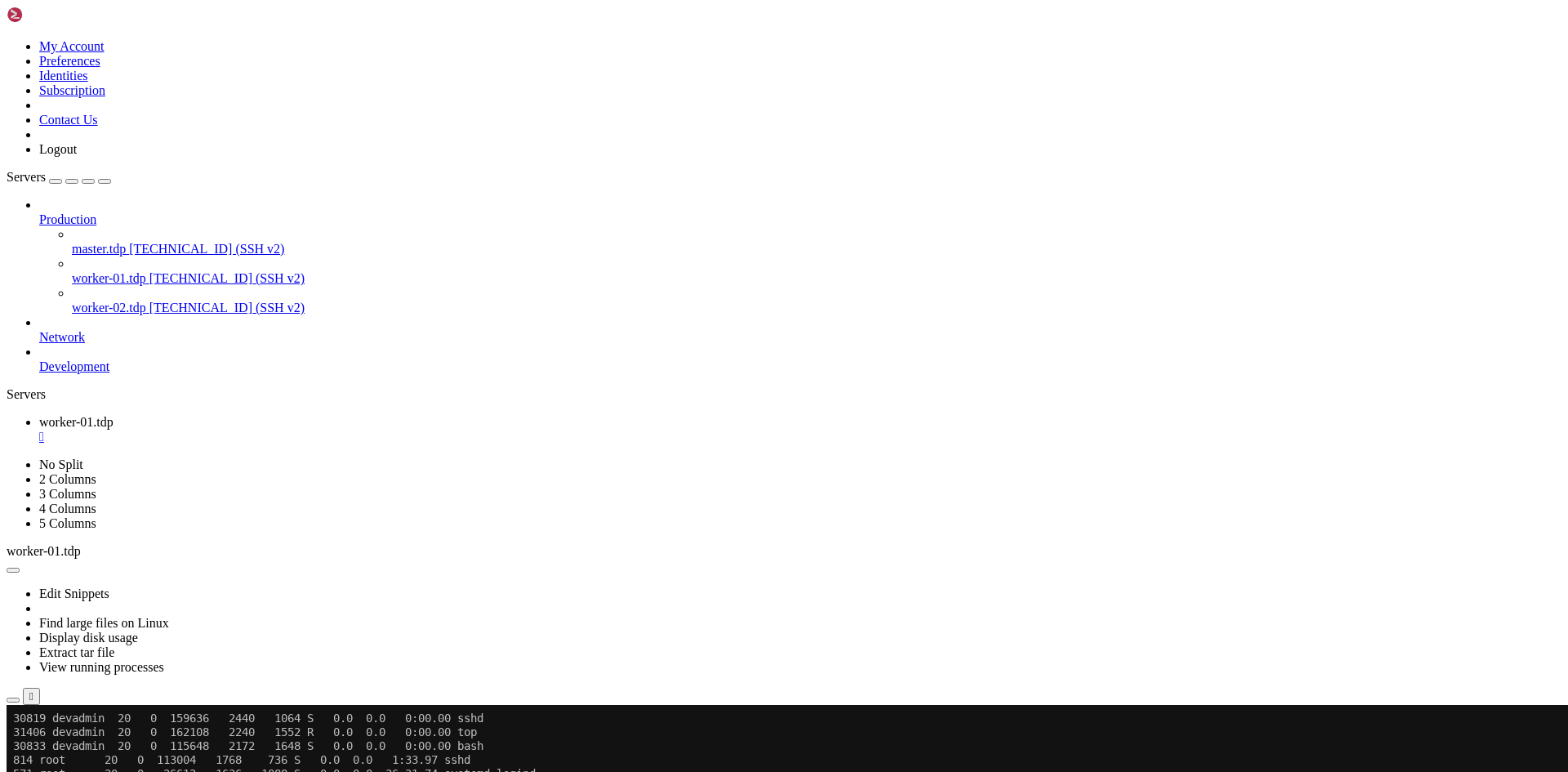
click at [314, 430] on div "" at bounding box center [800, 437] width 1522 height 15
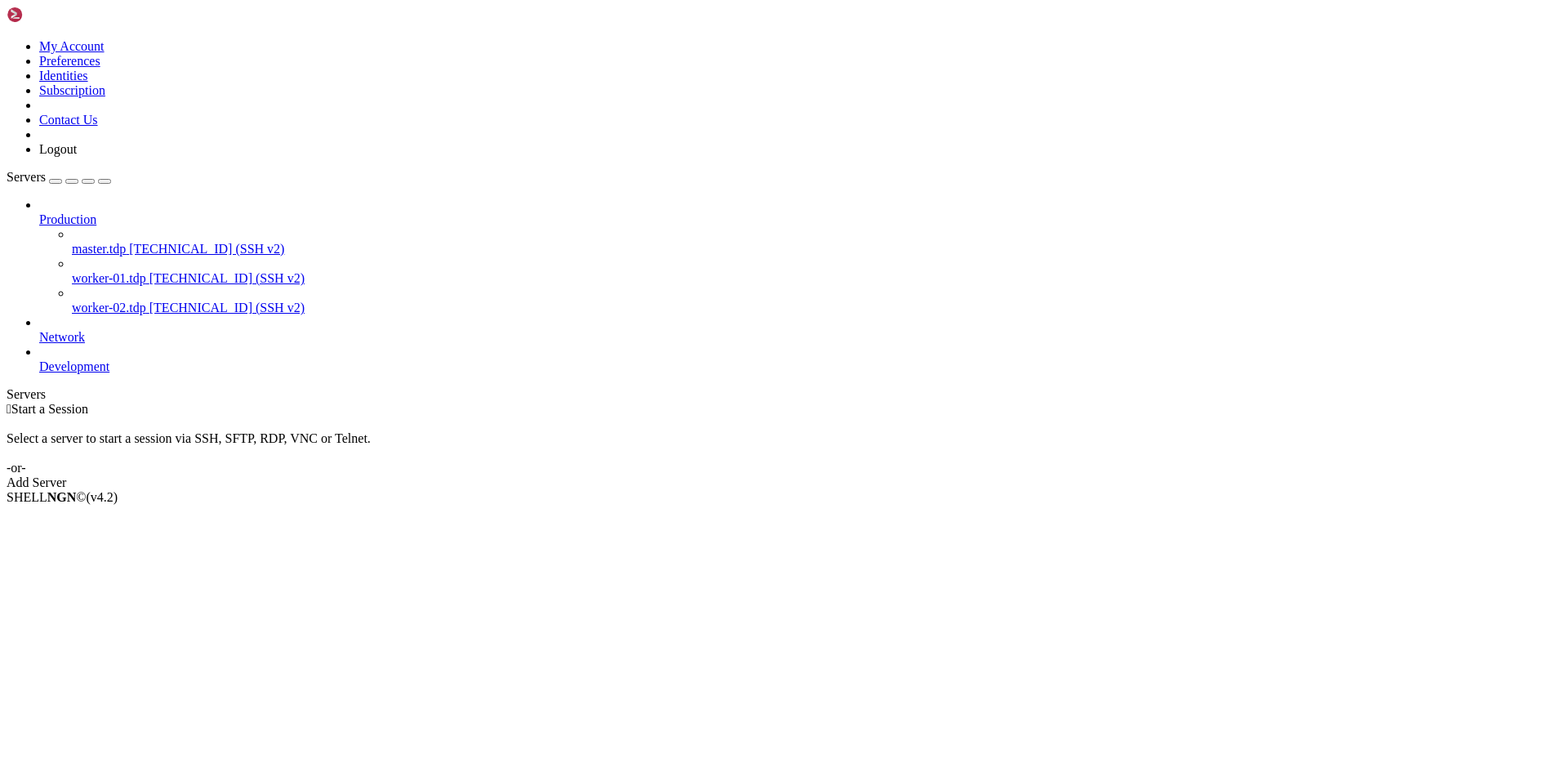
click at [150, 271] on span "[TECHNICAL_ID] (SSH v2)" at bounding box center [227, 278] width 155 height 14
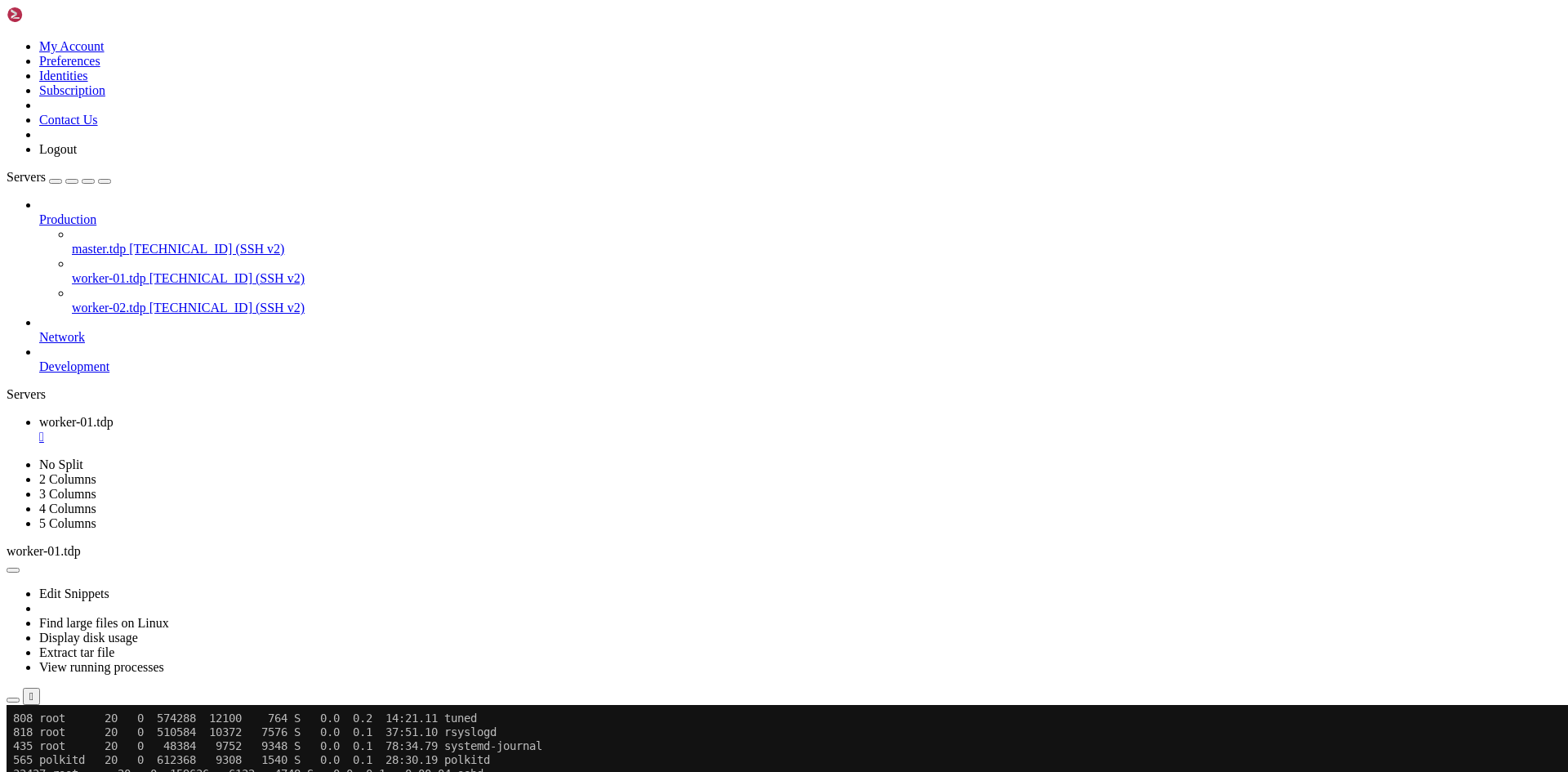
scroll to position [97, 0]
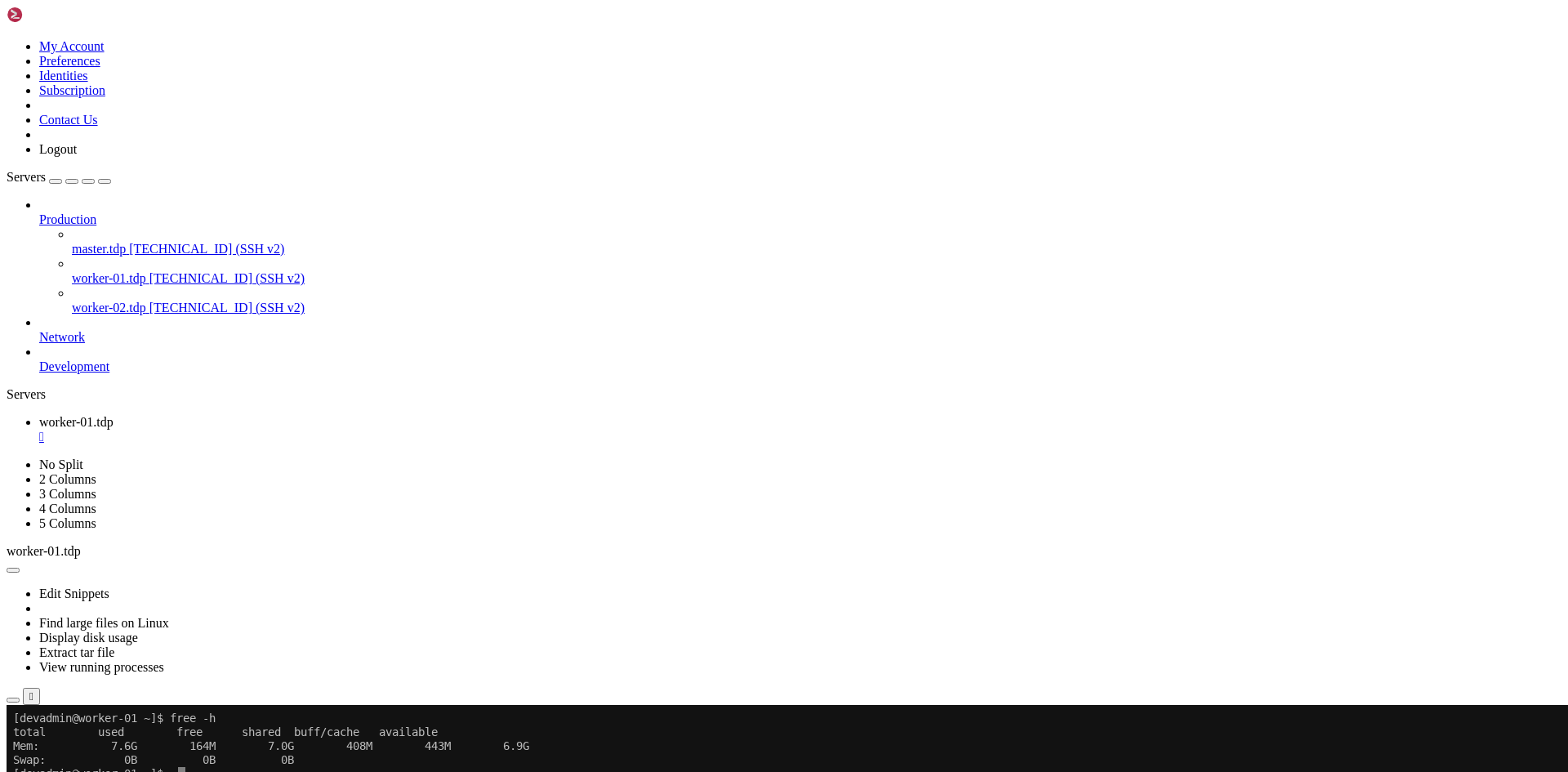
click at [316, 430] on div "" at bounding box center [800, 437] width 1522 height 15
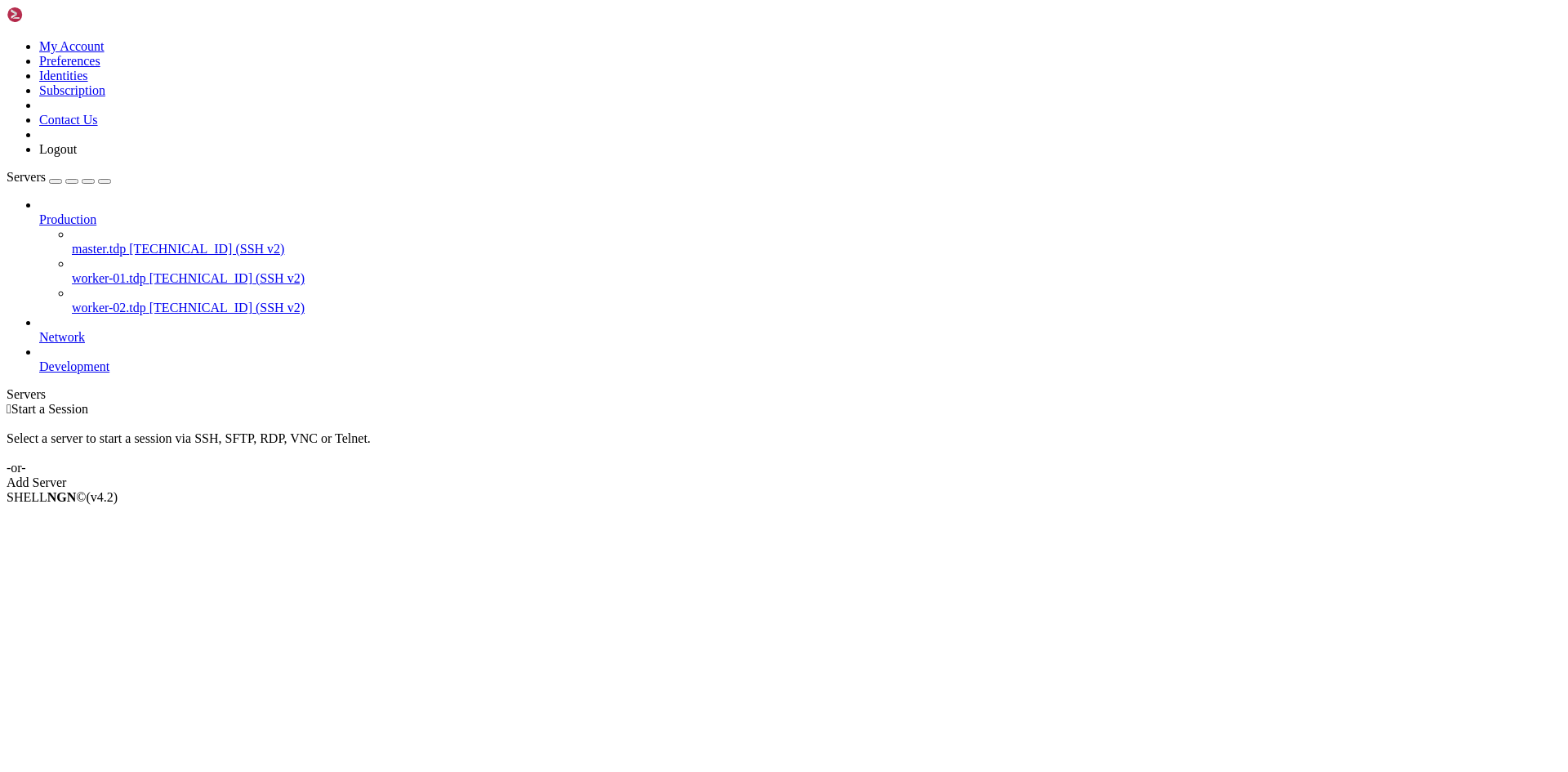
click at [132, 242] on span "[TECHNICAL_ID] (SSH v2)" at bounding box center [206, 249] width 155 height 14
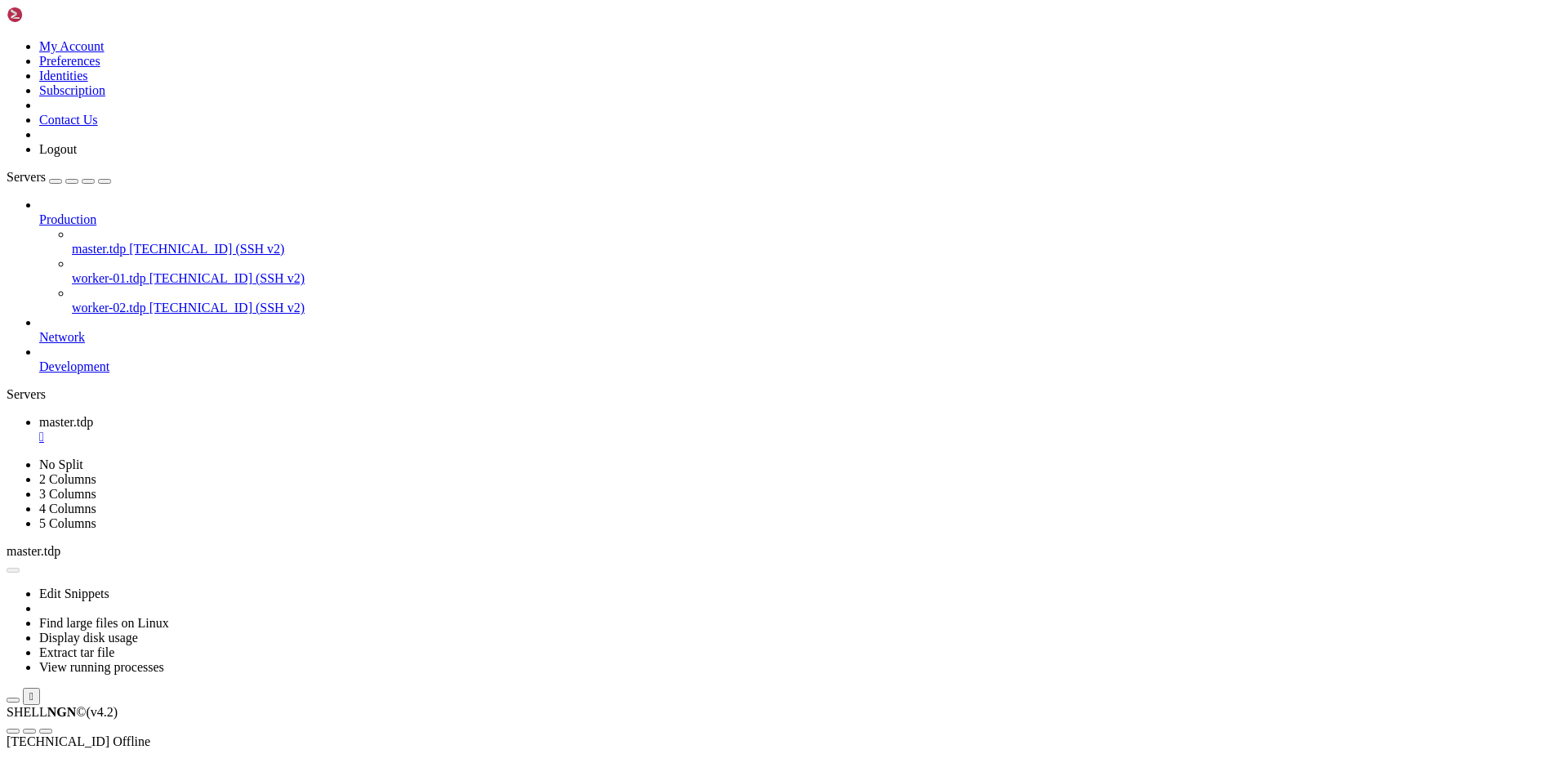
scroll to position [0, 0]
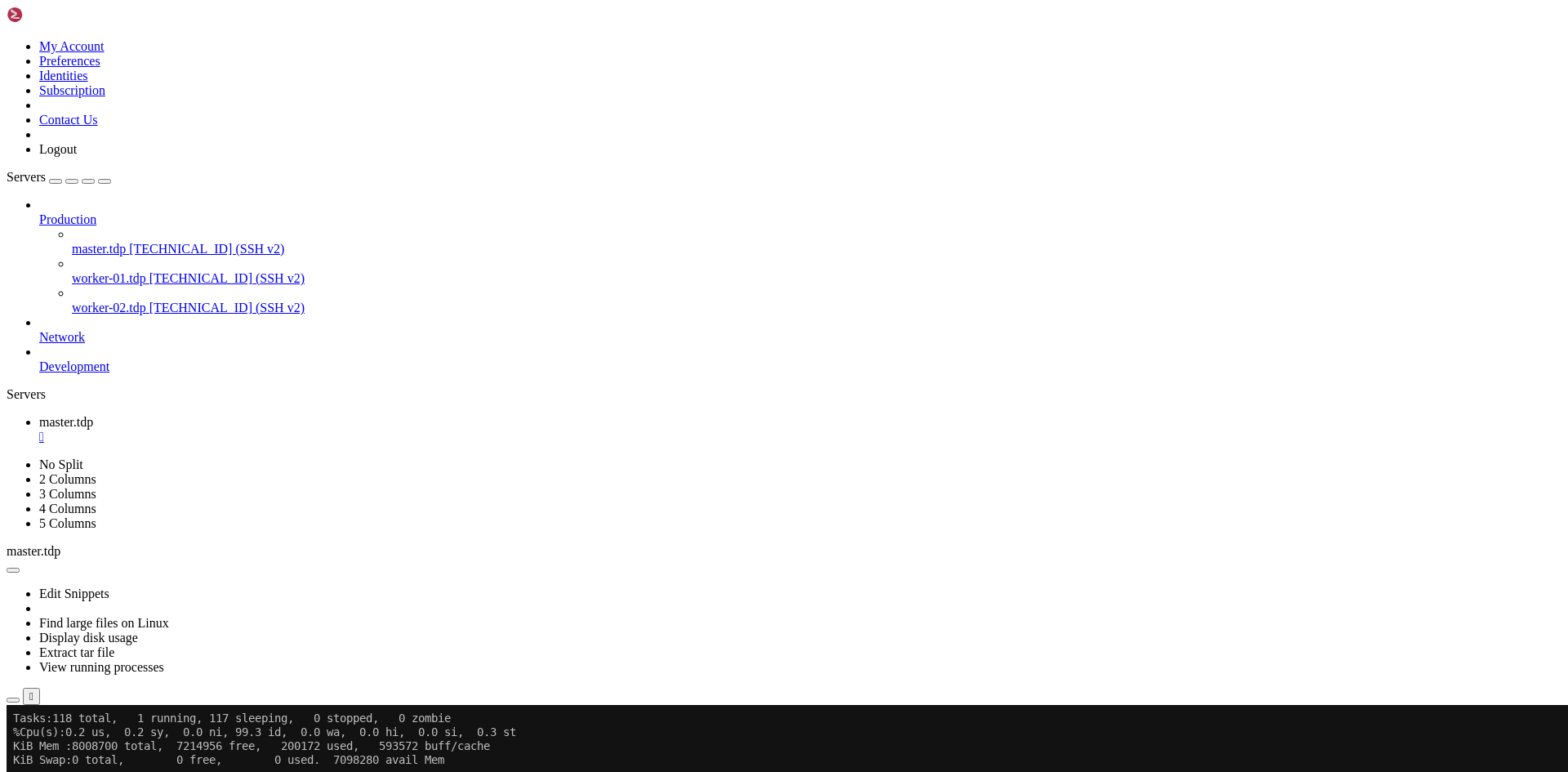
scroll to position [167, 0]
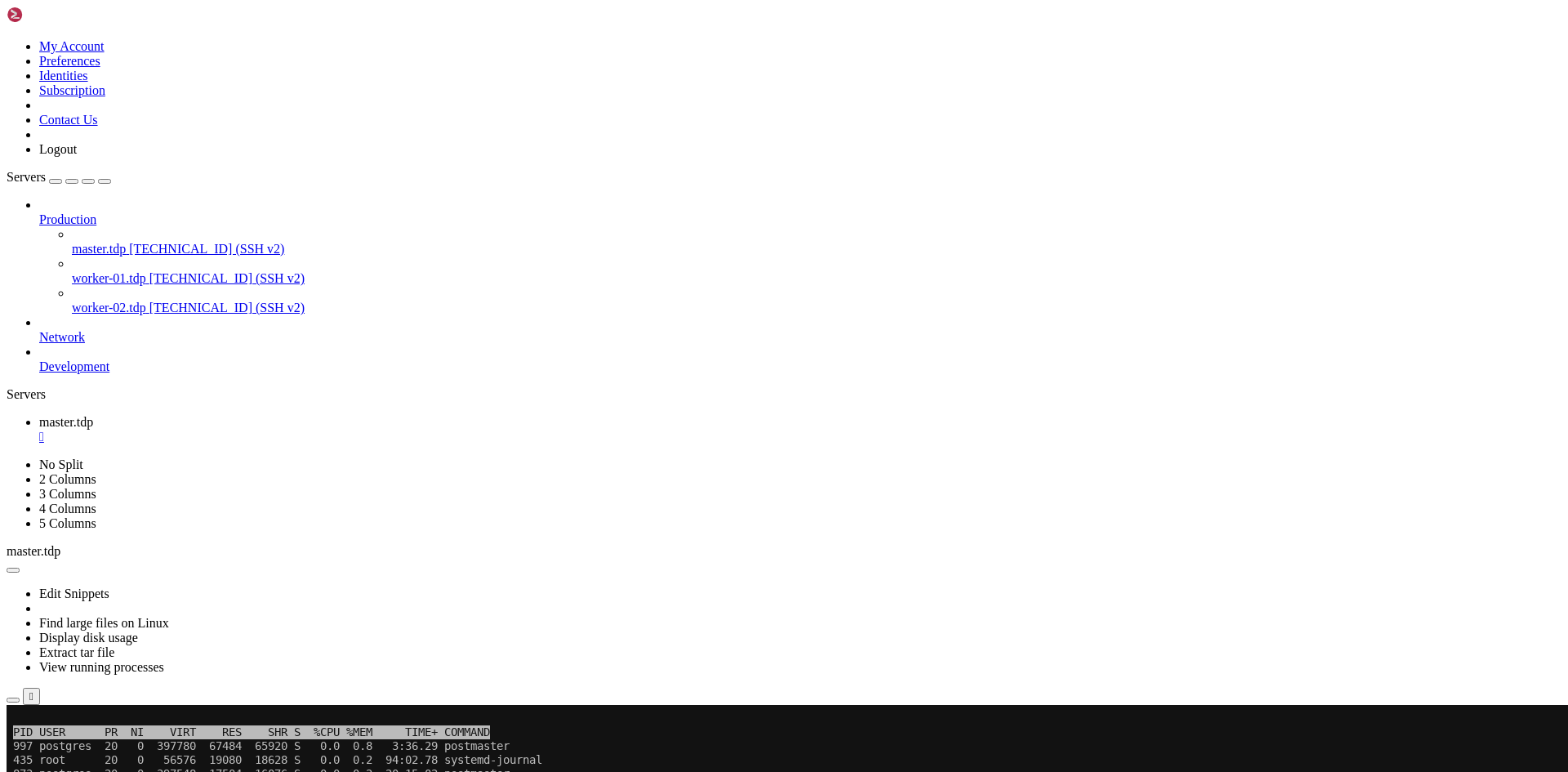
click at [302, 430] on div "" at bounding box center [800, 437] width 1522 height 15
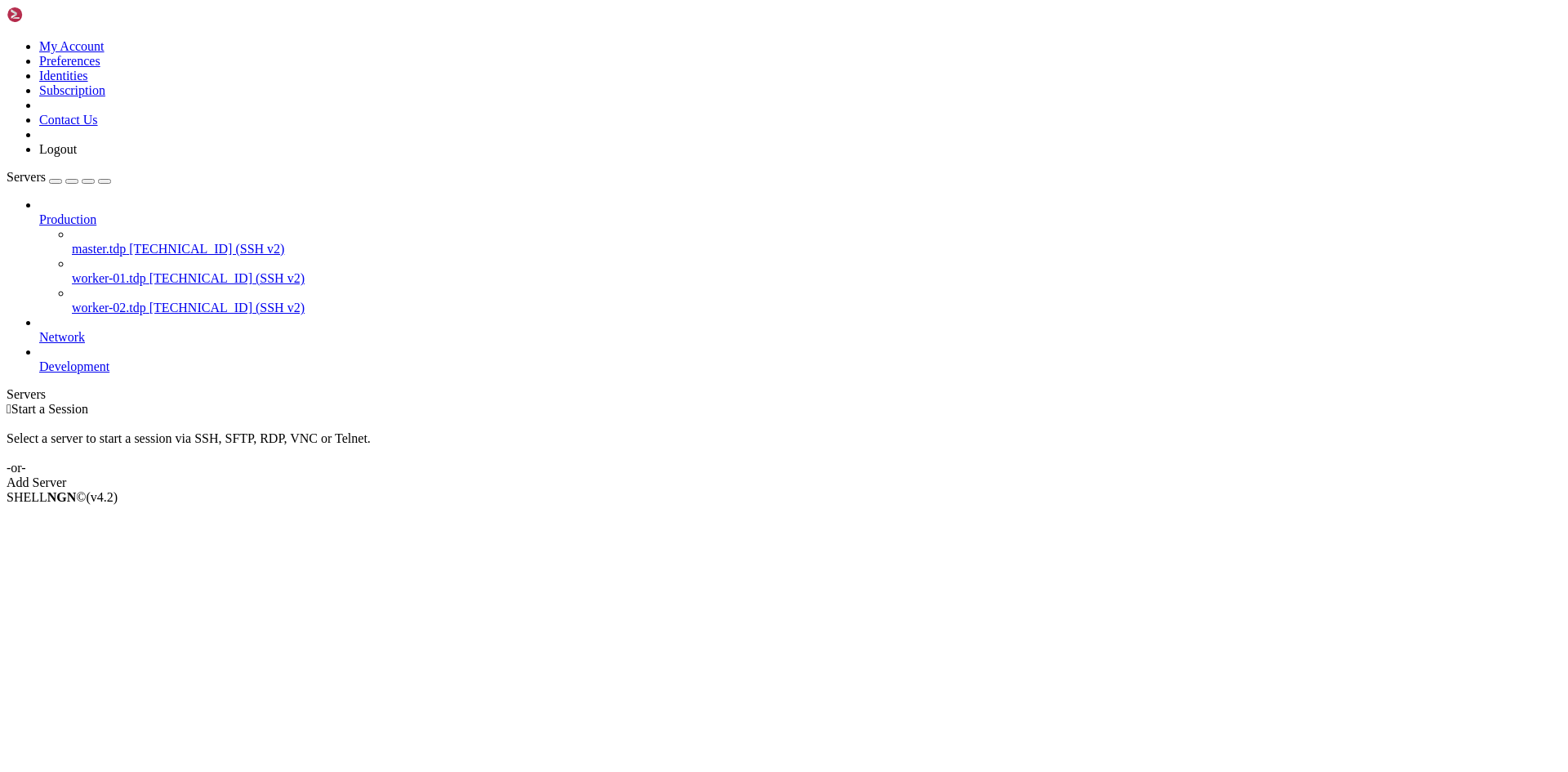
click at [89, 271] on span "worker-01.tdp" at bounding box center [109, 278] width 74 height 14
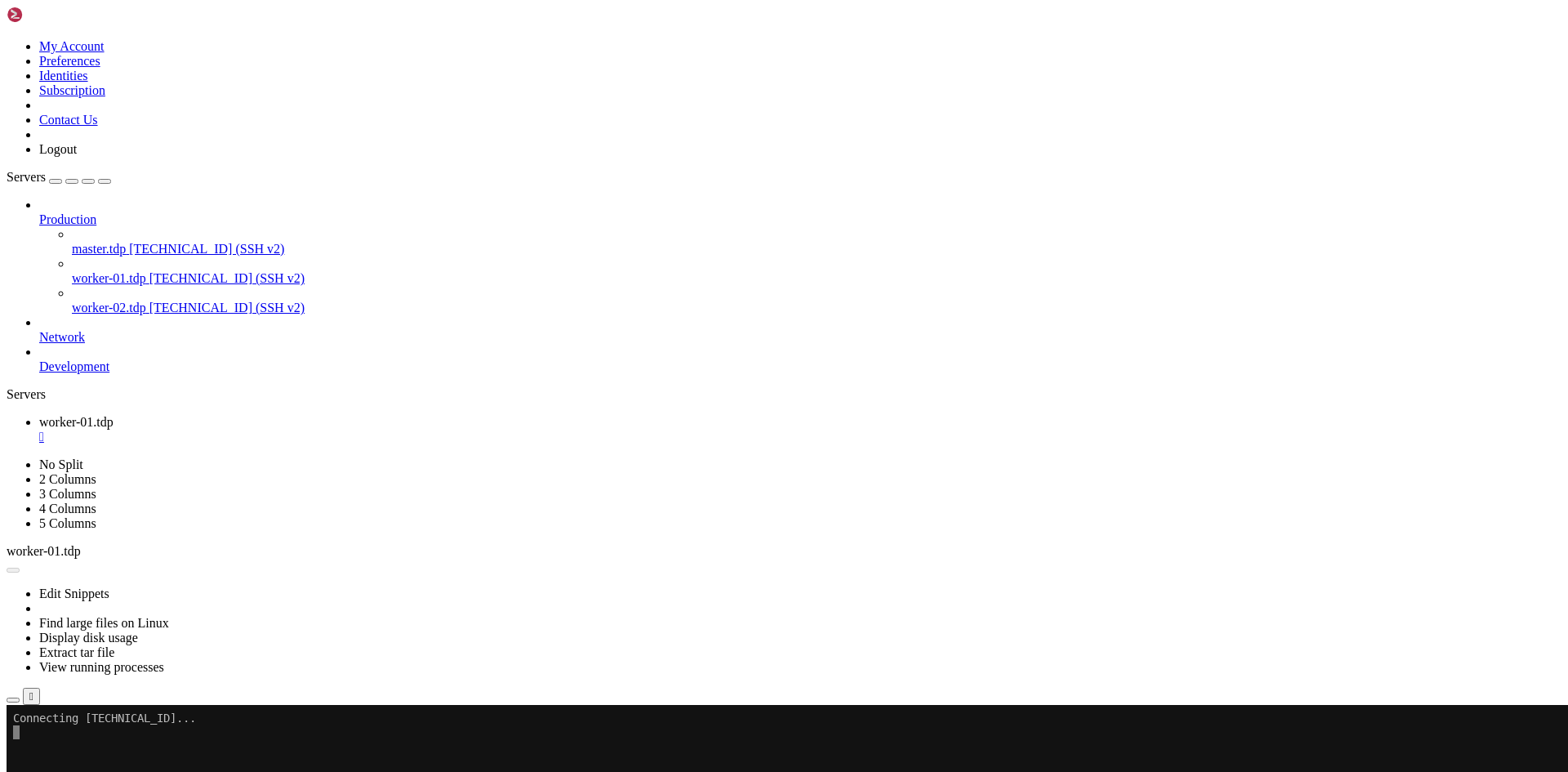
scroll to position [0, 0]
click at [316, 430] on div "" at bounding box center [800, 437] width 1522 height 15
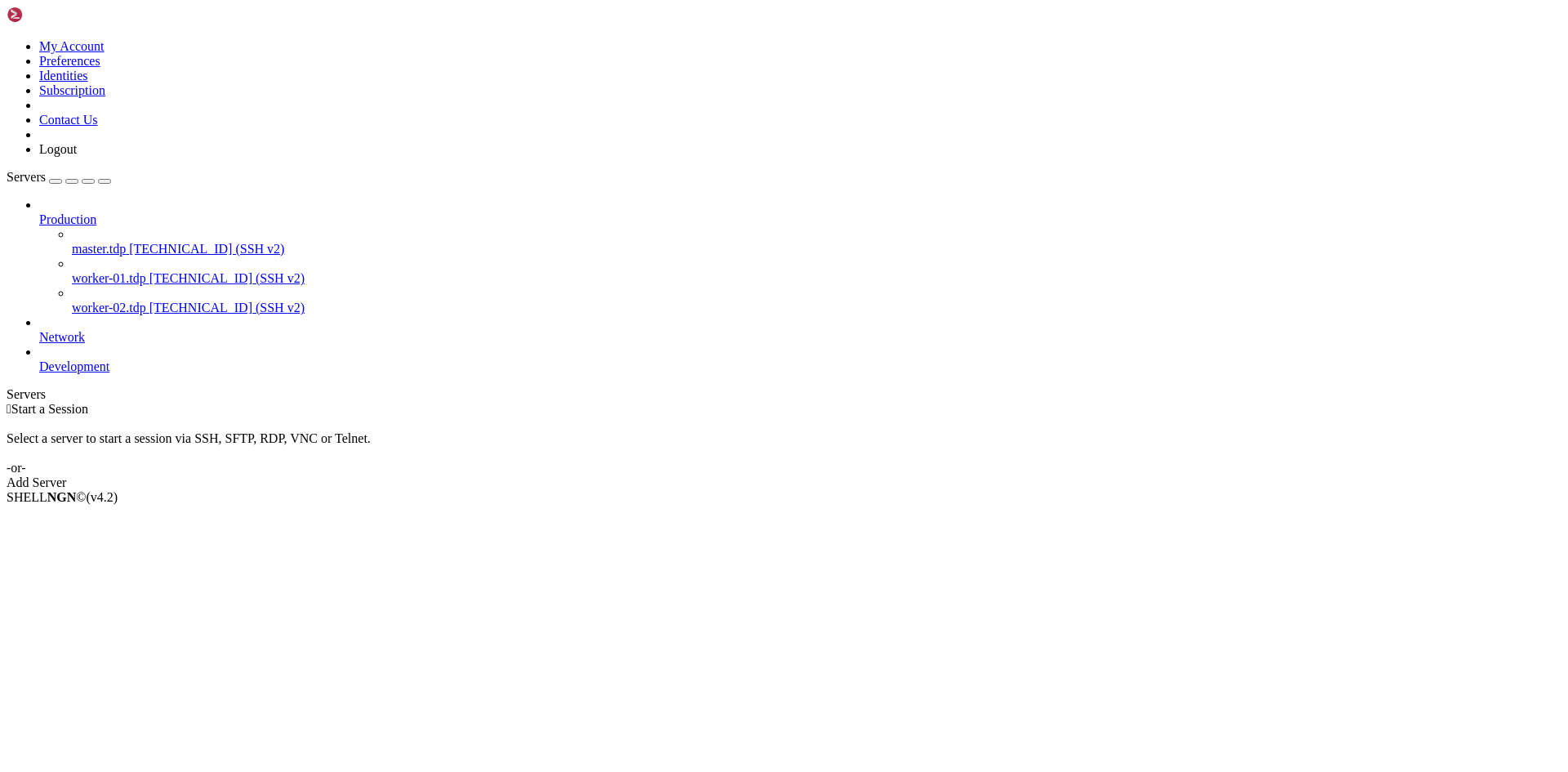
click at [102, 300] on link "worker-02.tdp [TECHNICAL_ID] (SSH v2)" at bounding box center [816, 308] width 1489 height 15
